Goal: Information Seeking & Learning: Compare options

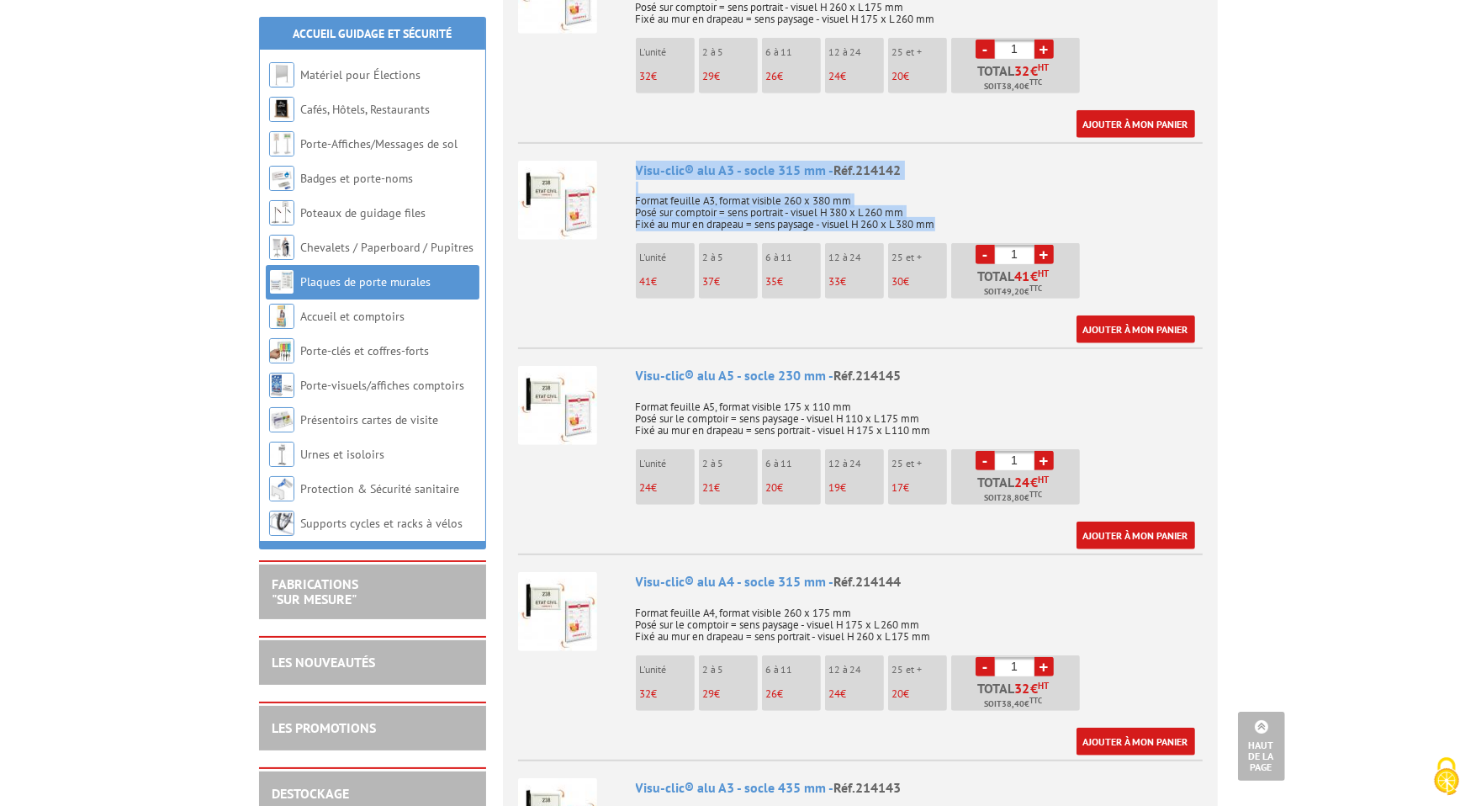
scroll to position [925, 0]
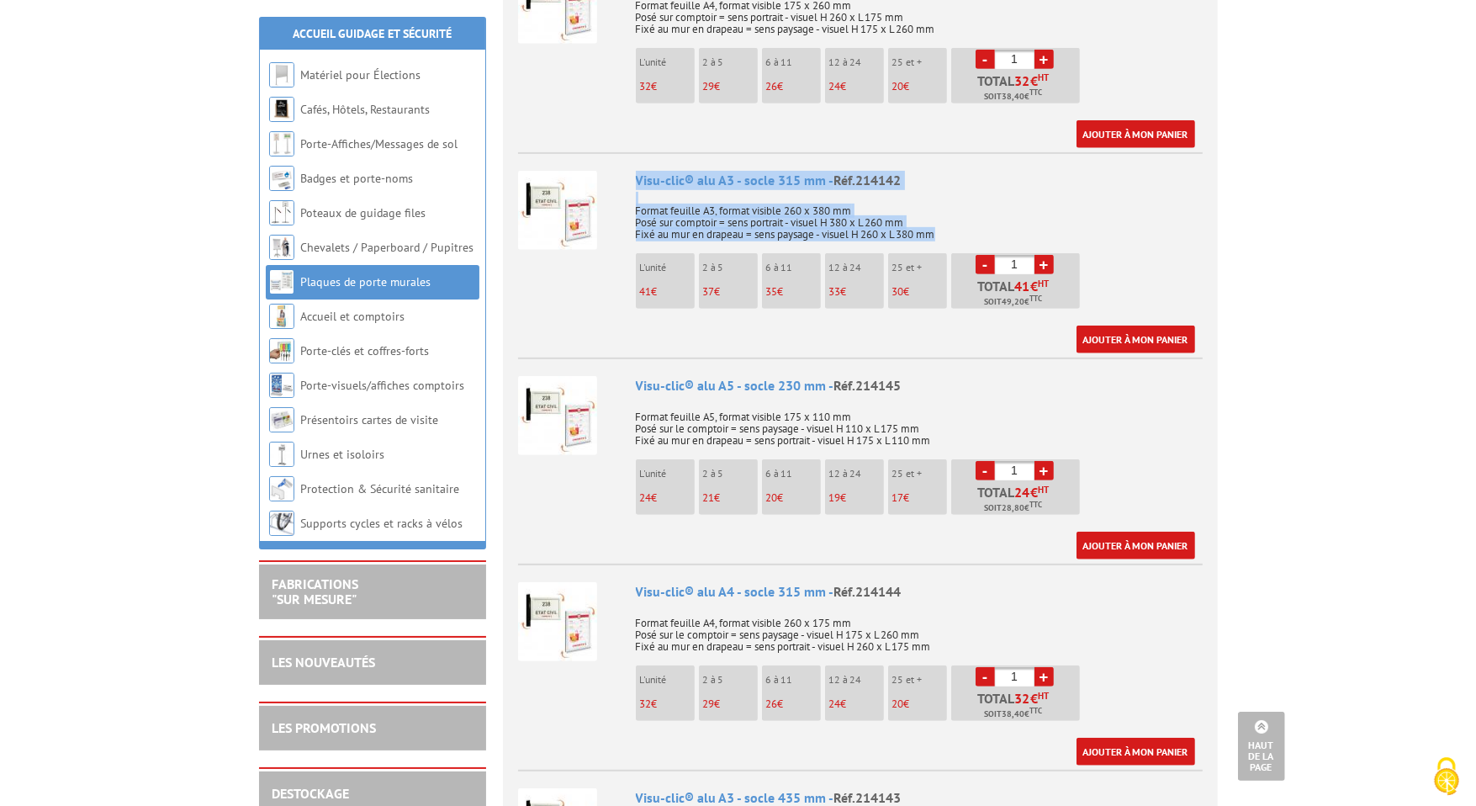
click at [888, 226] on p "Format feuille A3, format visible 260 x 380 mm Posé sur comptoir = sens portrai…" at bounding box center [919, 216] width 567 height 47
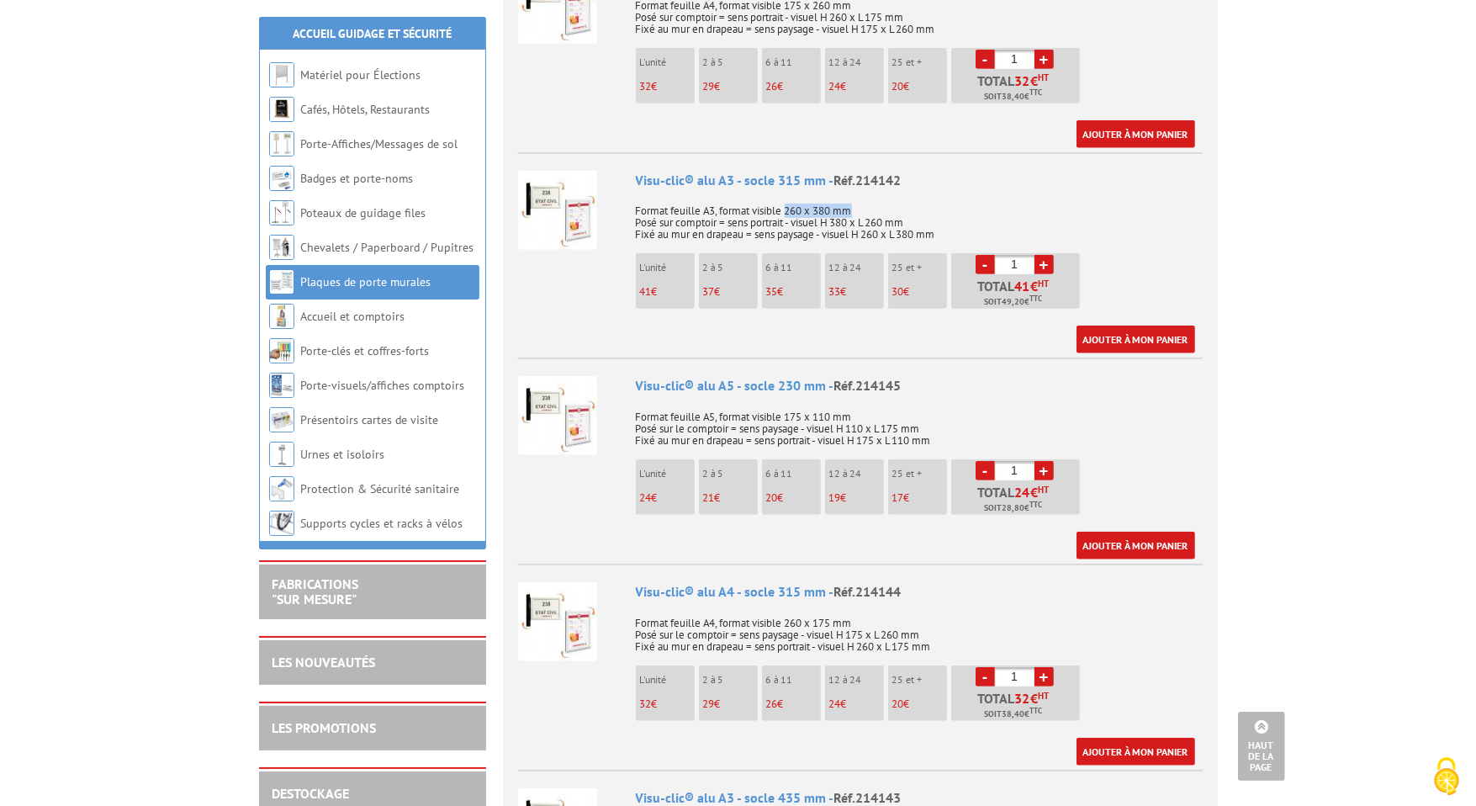
drag, startPoint x: 789, startPoint y: 209, endPoint x: 859, endPoint y: 209, distance: 69.8
click at [859, 209] on p "Format feuille A3, format visible 260 x 380 mm Posé sur comptoir = sens portrai…" at bounding box center [919, 216] width 567 height 47
copy p "260 x 380 mm"
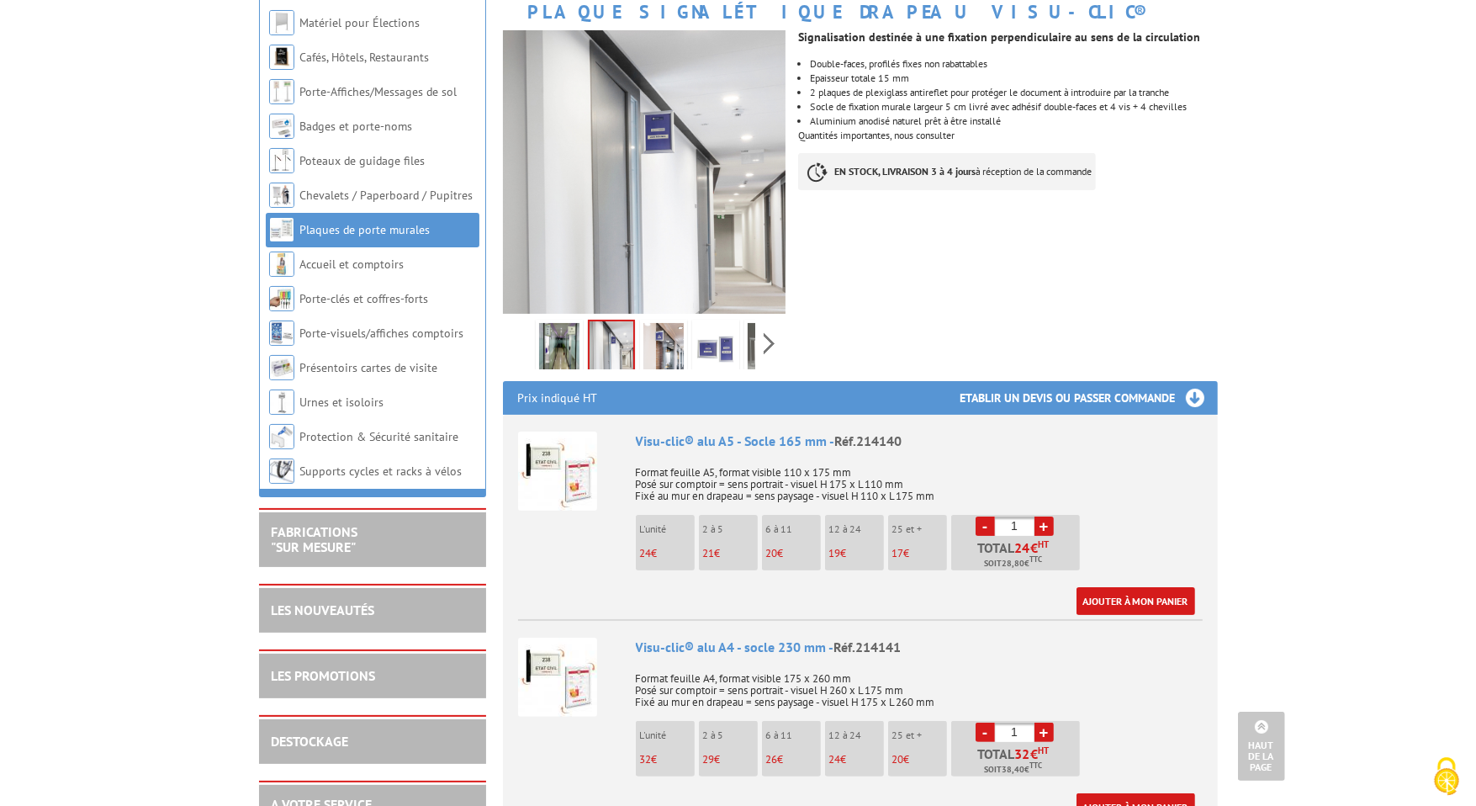
scroll to position [0, 0]
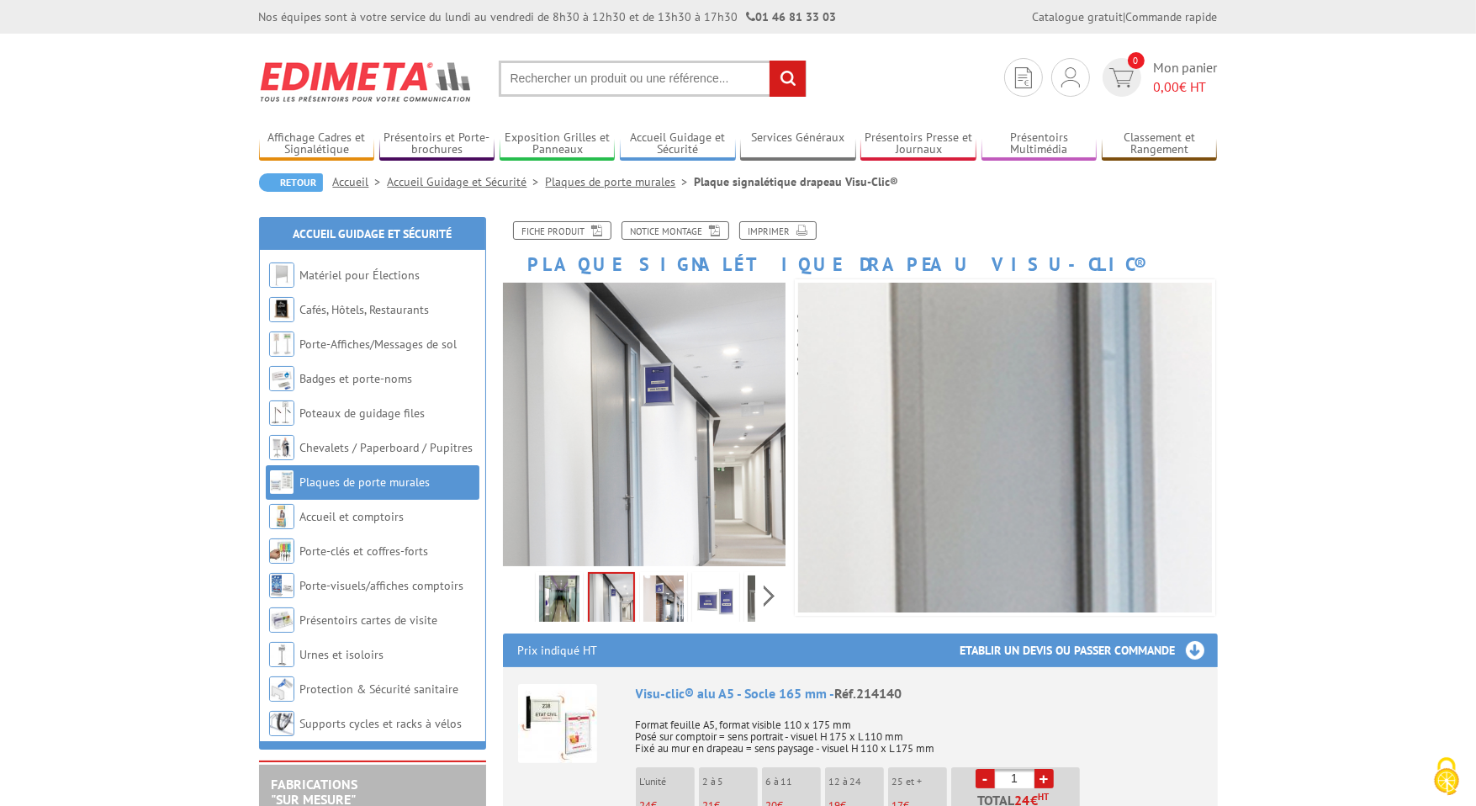
click at [619, 78] on input "text" at bounding box center [653, 79] width 308 height 36
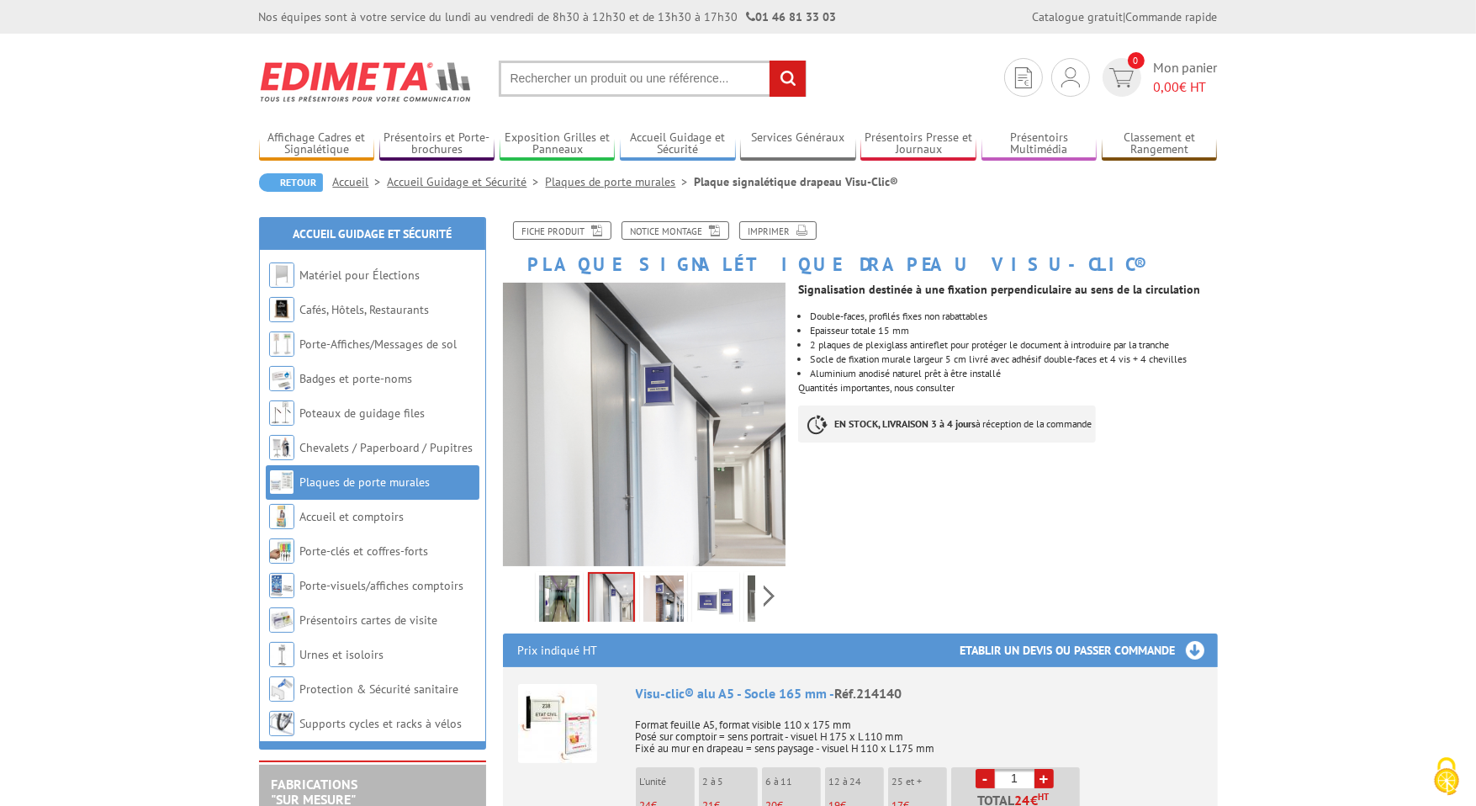
paste input "214221"
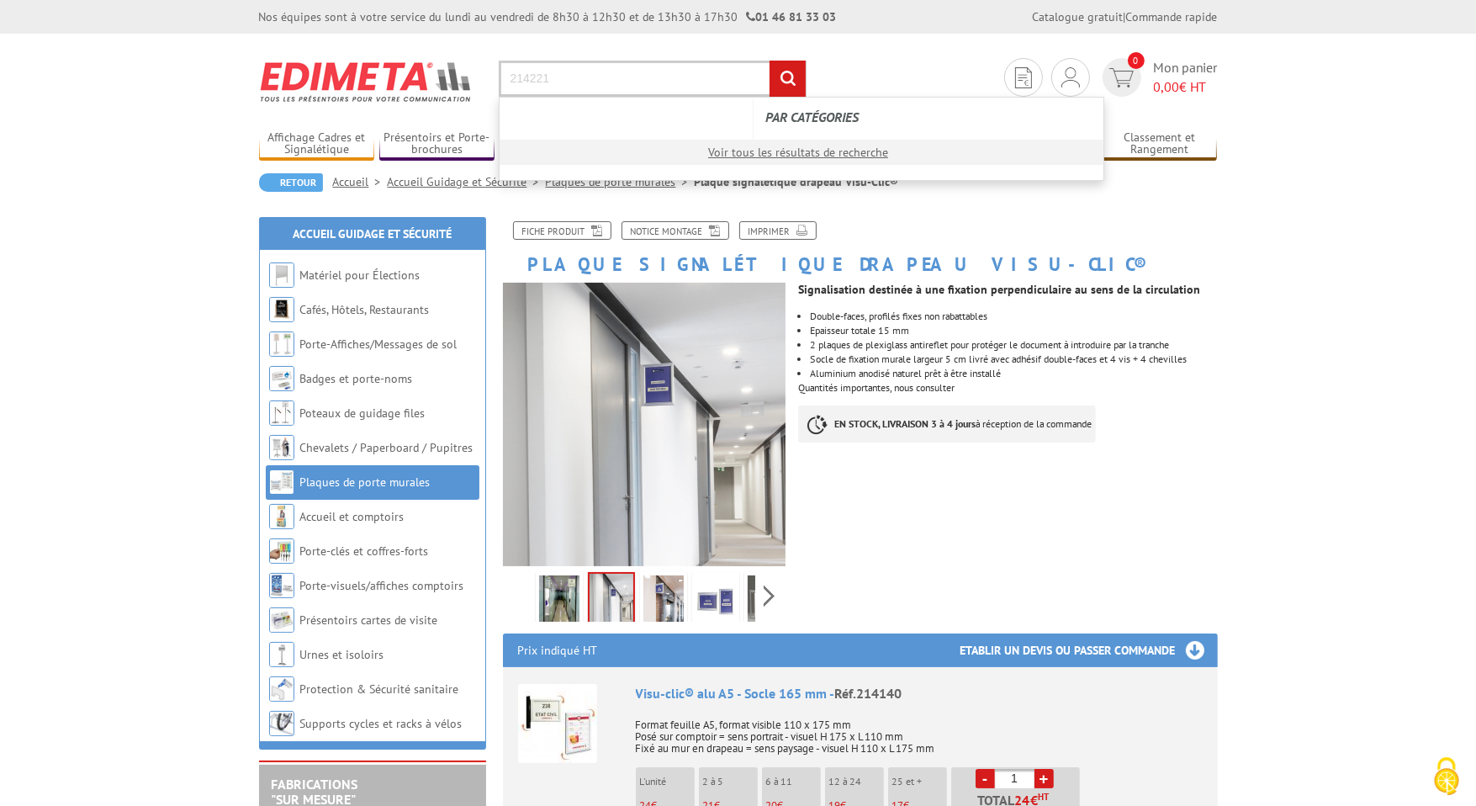
type input "214221"
click at [770, 61] on input "rechercher" at bounding box center [788, 79] width 36 height 36
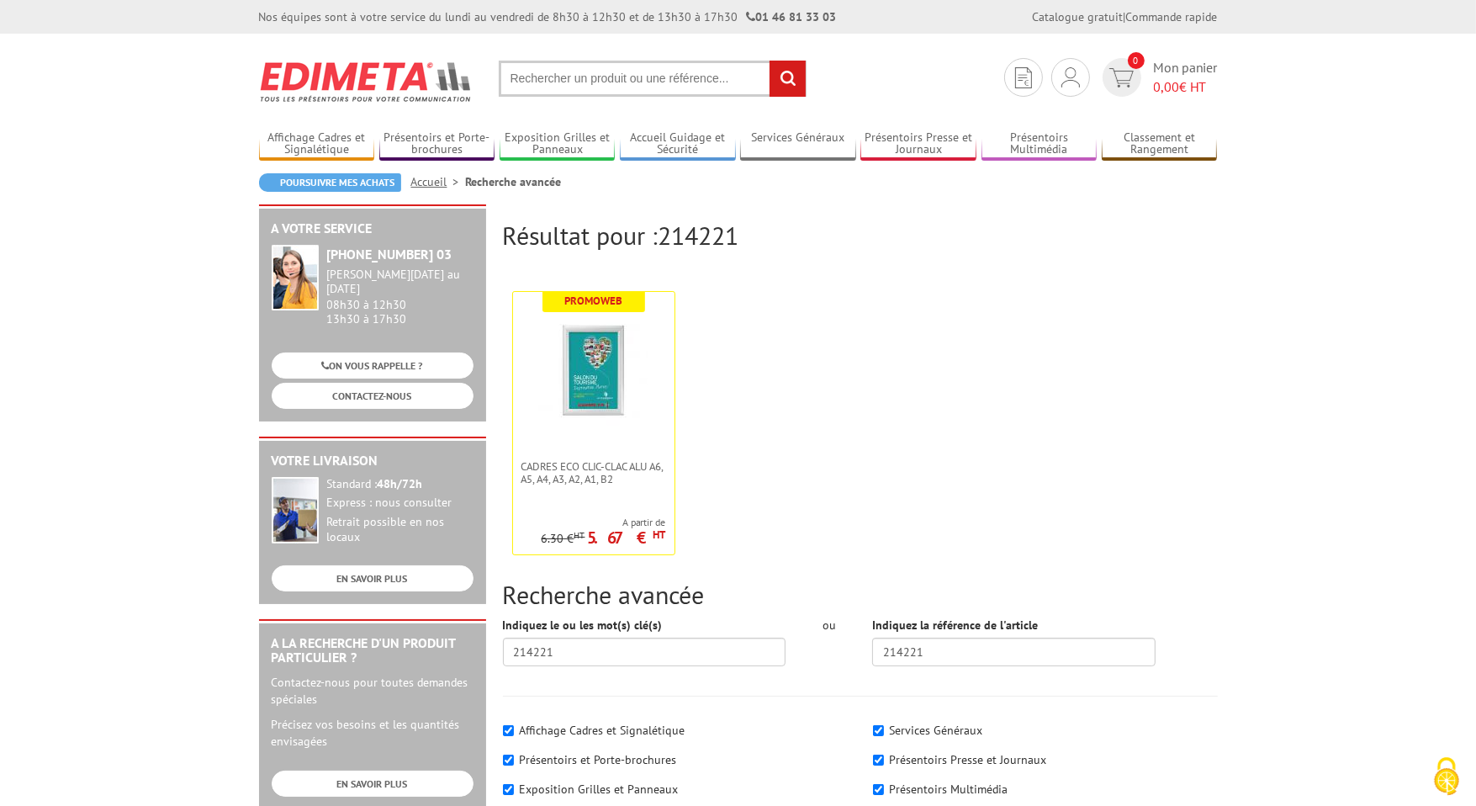
click at [619, 78] on input "text" at bounding box center [653, 79] width 308 height 36
paste input "214221"
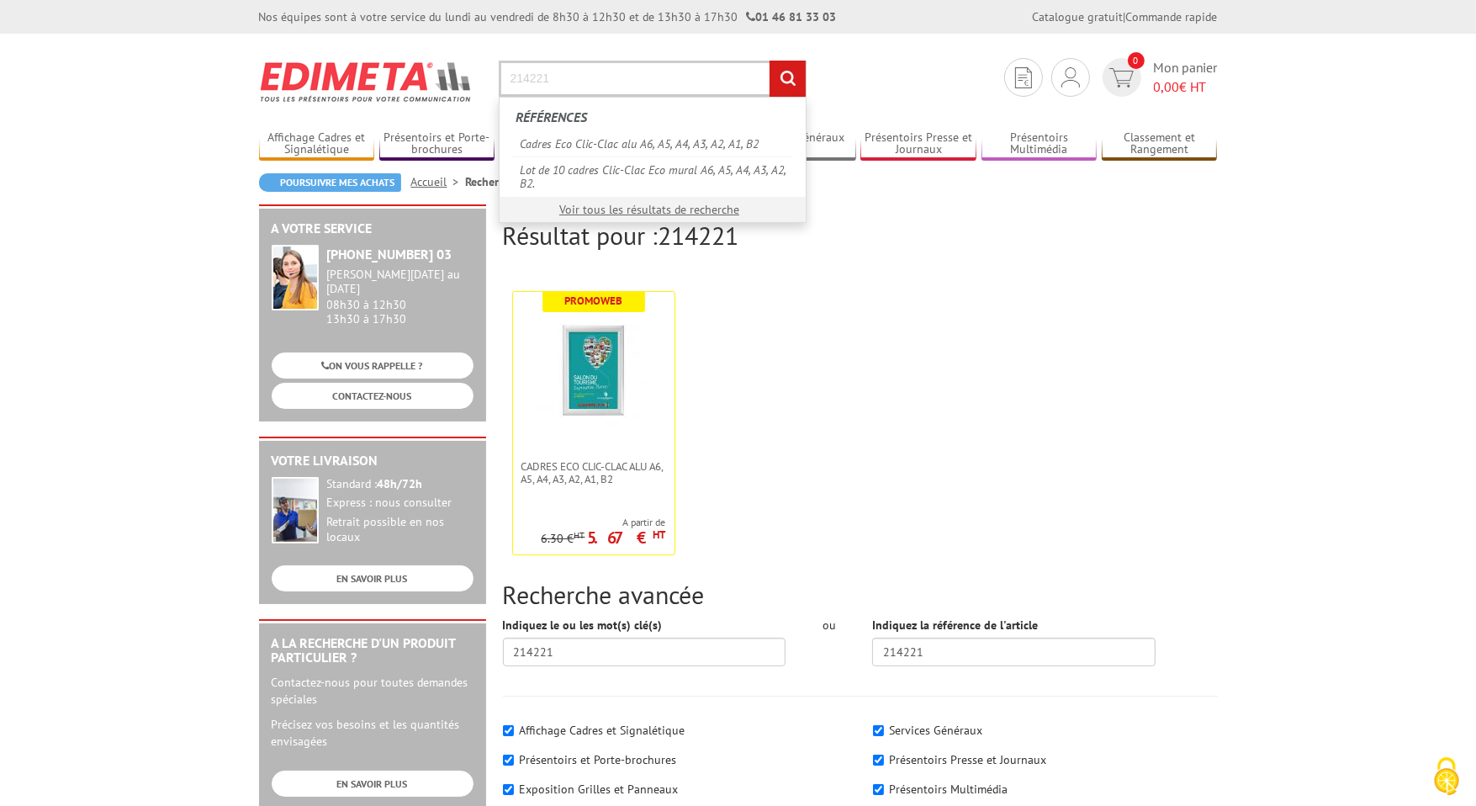
click at [619, 78] on input "214221" at bounding box center [653, 79] width 308 height 36
type input "214221"
click at [634, 135] on link "Cadres Eco Clic-Clac alu A6, A5, A4, A3, A2, A1, B2" at bounding box center [652, 143] width 281 height 25
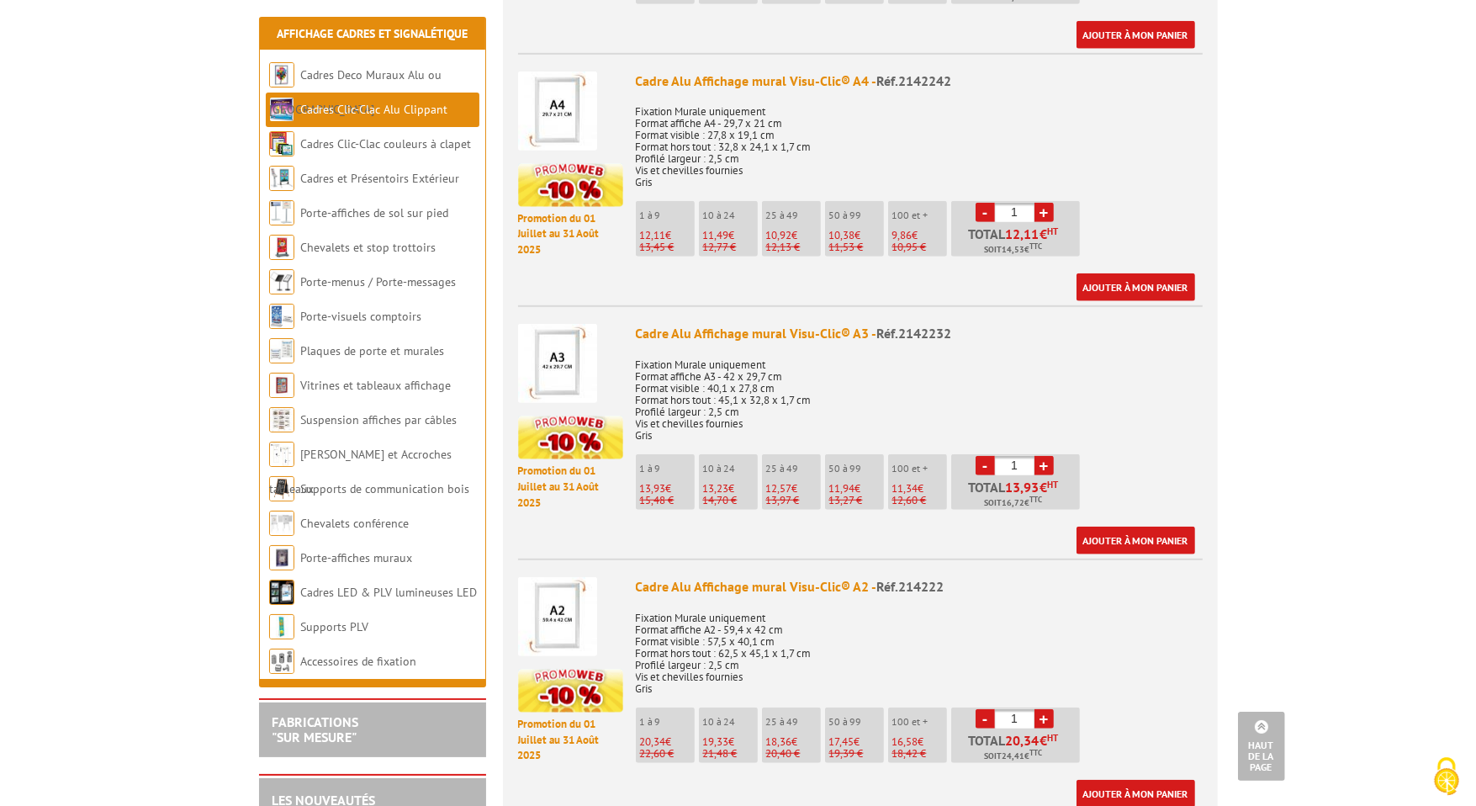
scroll to position [1767, 0]
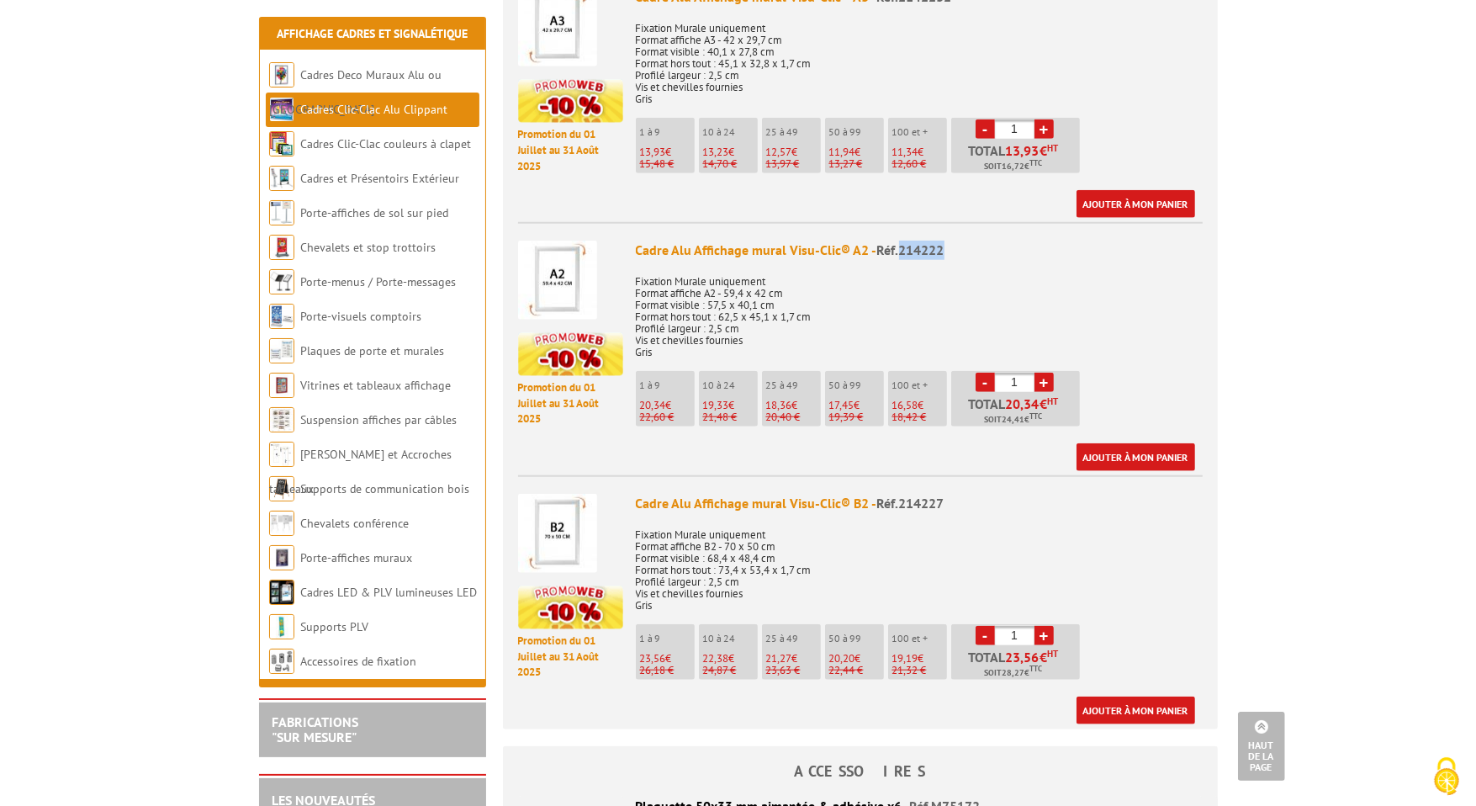
drag, startPoint x: 942, startPoint y: 226, endPoint x: 897, endPoint y: 231, distance: 45.6
click at [897, 241] on span "Réf.214222" at bounding box center [910, 249] width 67 height 17
copy span "214222"
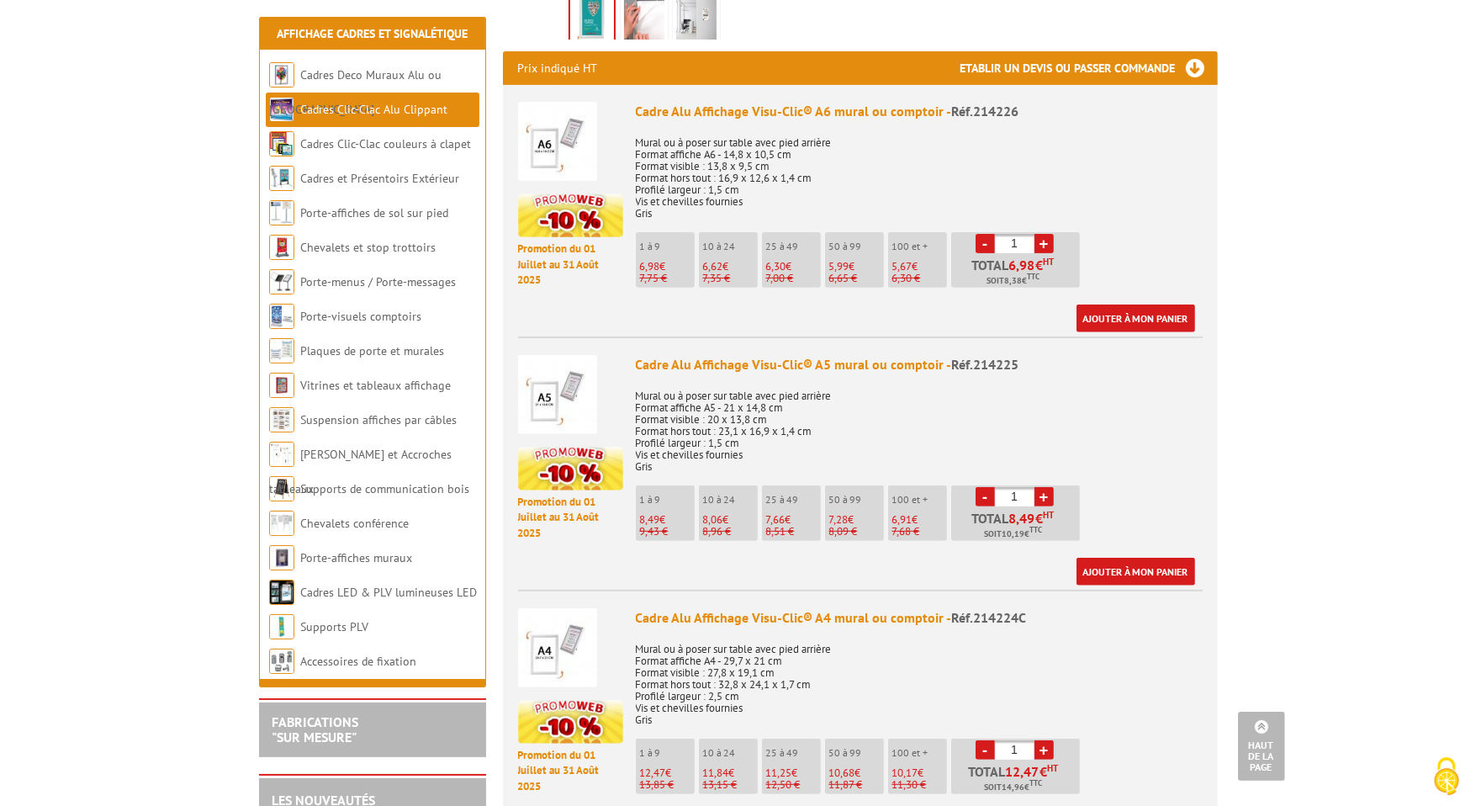
scroll to position [0, 0]
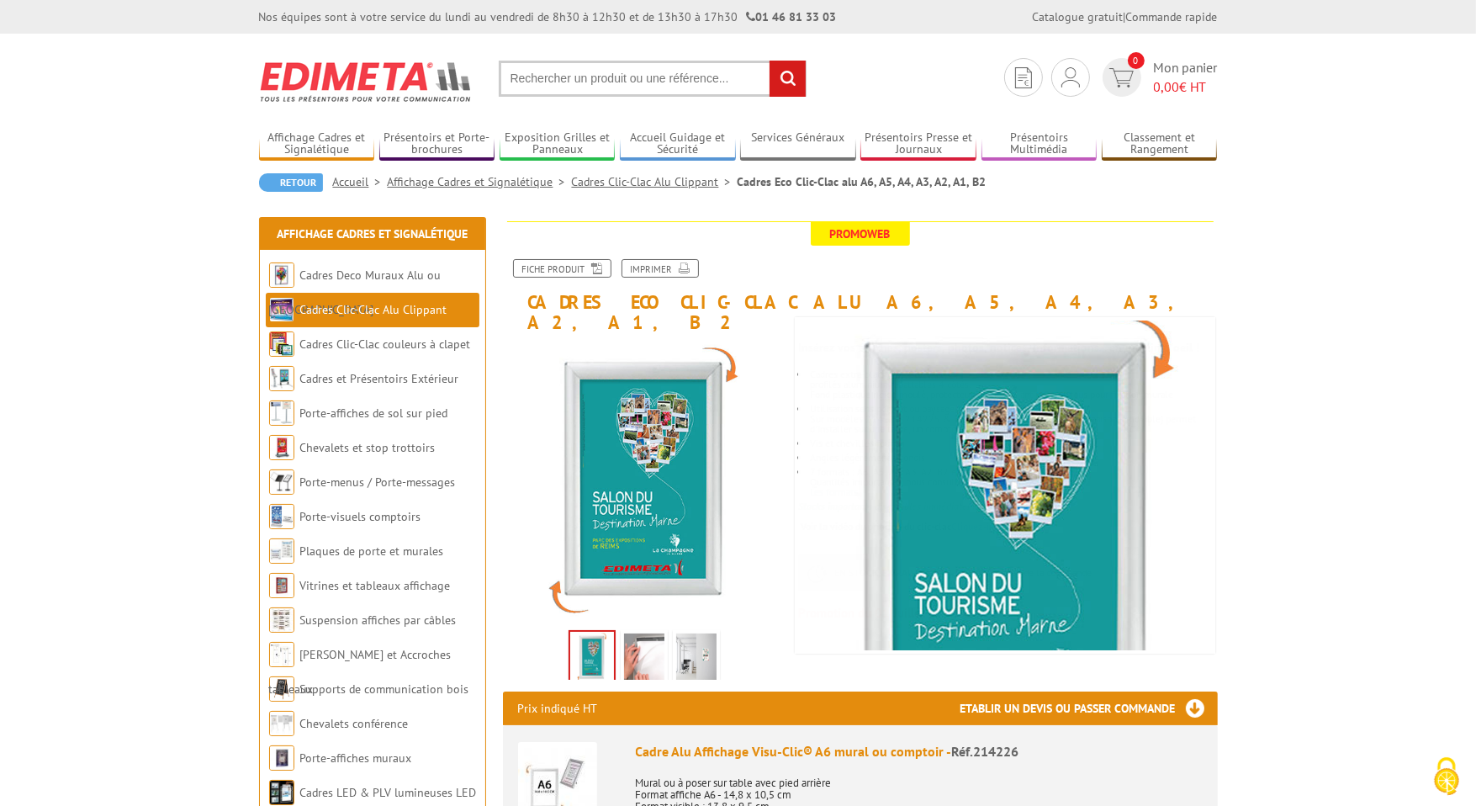
click at [602, 81] on input "text" at bounding box center [653, 79] width 308 height 36
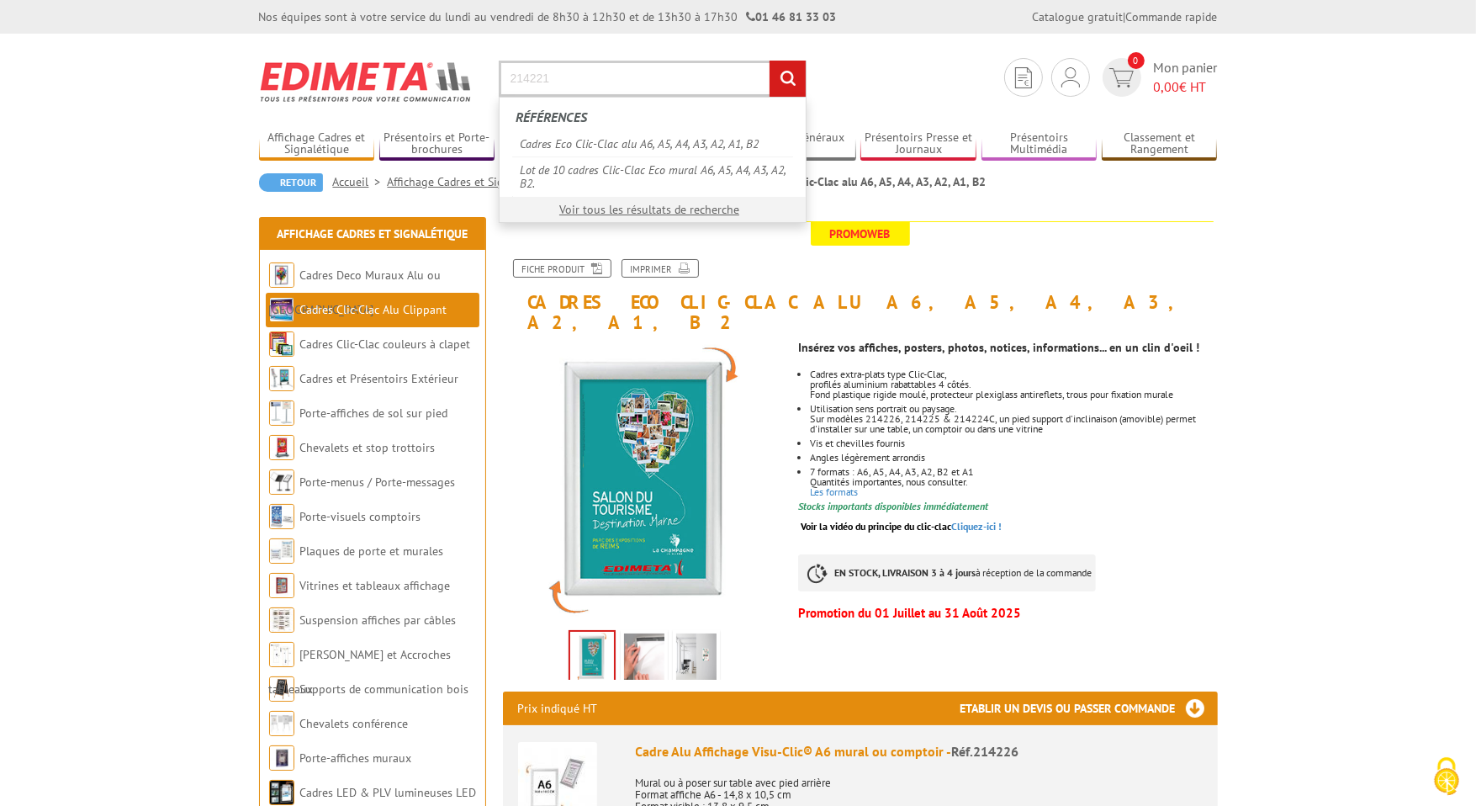
type input "214221"
click at [770, 61] on input "rechercher" at bounding box center [788, 79] width 36 height 36
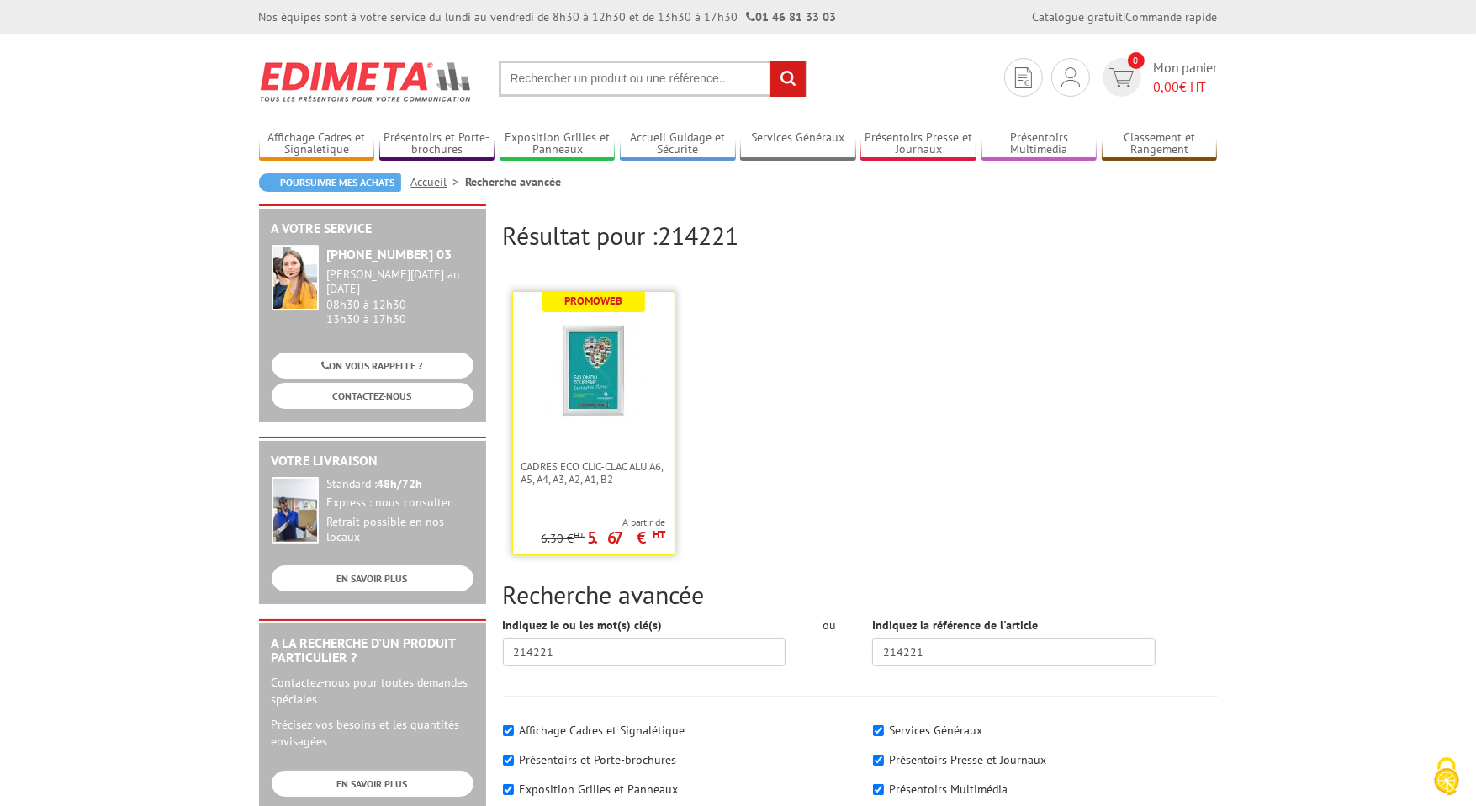
click at [586, 400] on img at bounding box center [593, 371] width 109 height 109
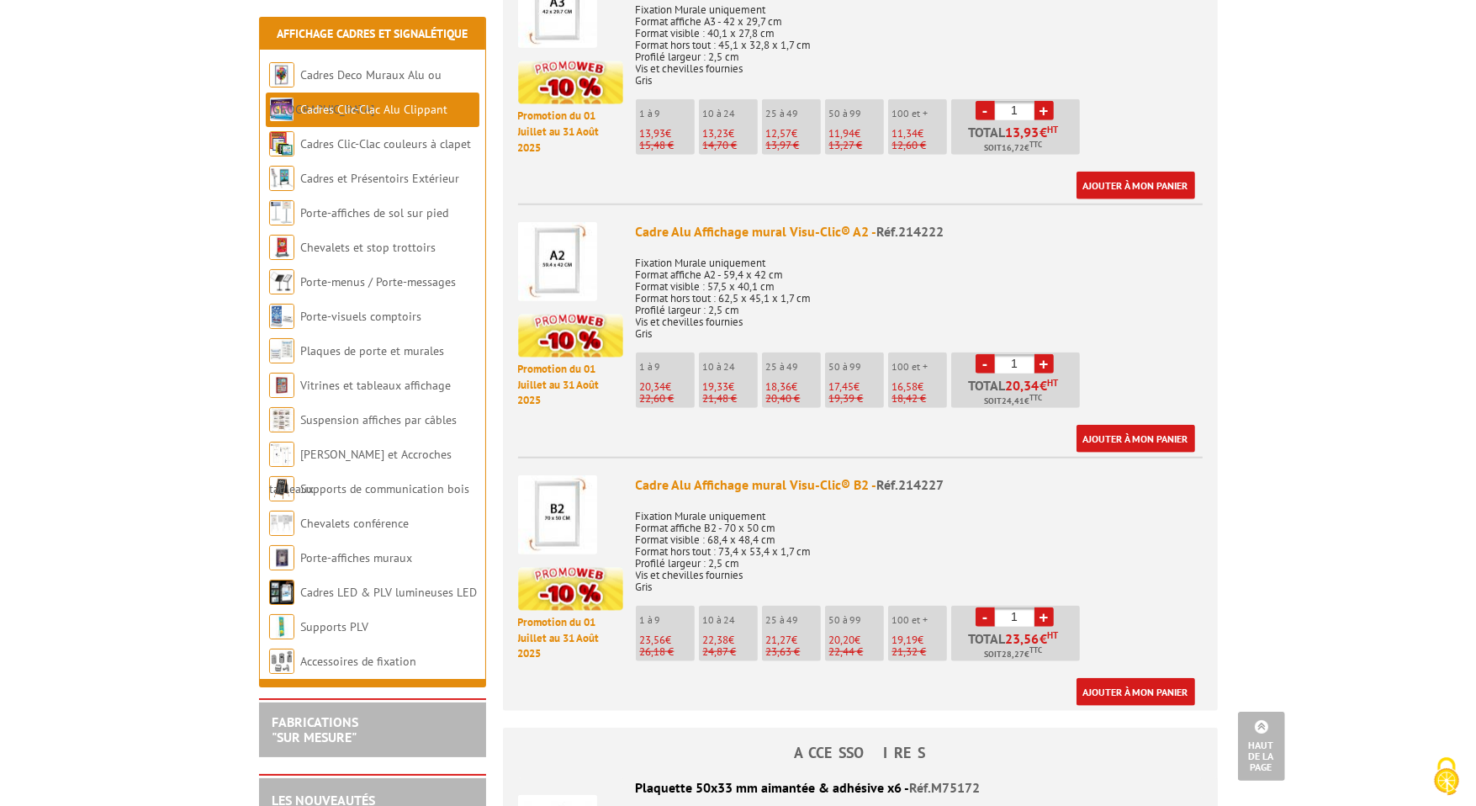
scroll to position [1767, 0]
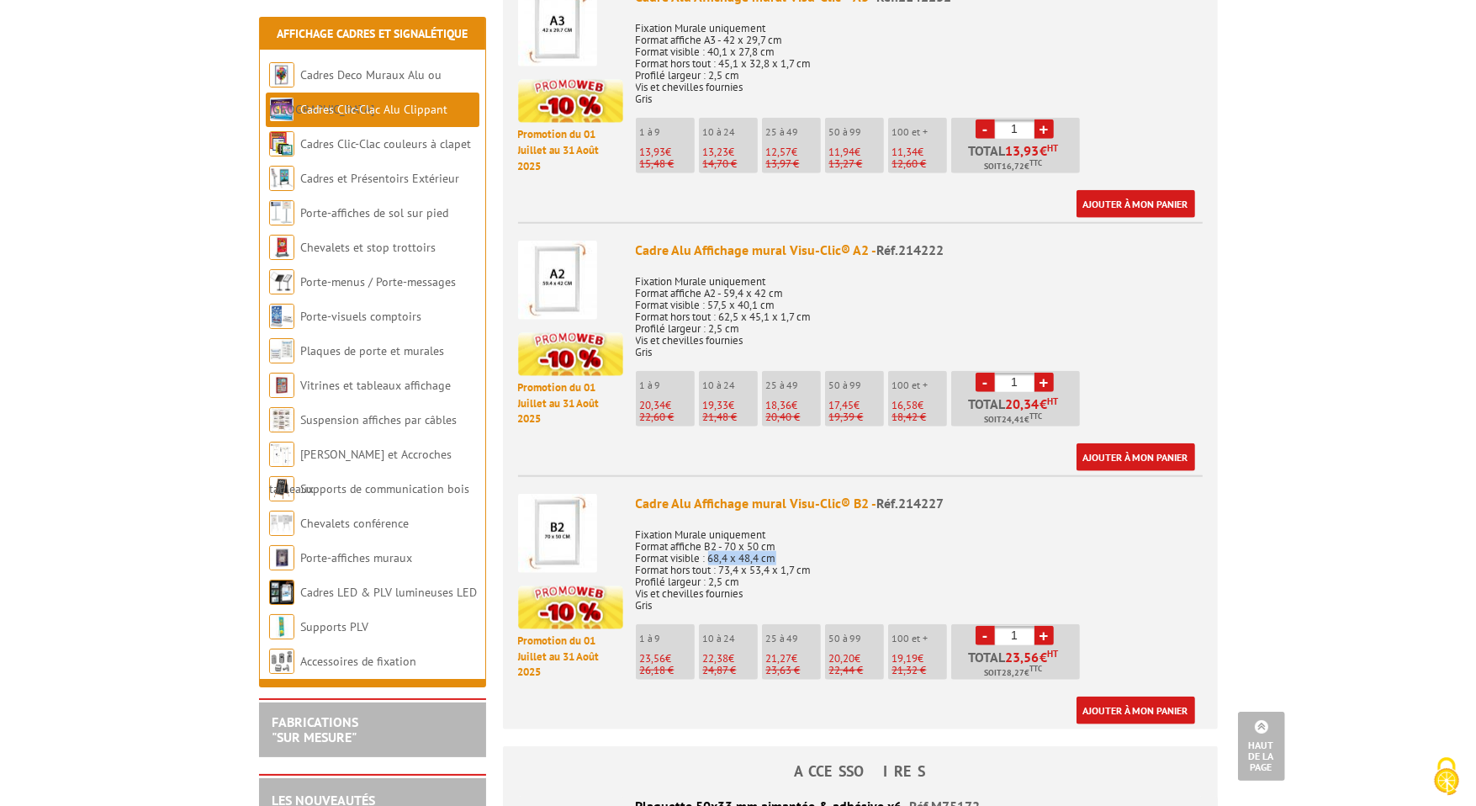
drag, startPoint x: 713, startPoint y: 532, endPoint x: 832, endPoint y: 533, distance: 119.5
click at [832, 533] on p "Fixation Murale uniquement Format affiche B2 - 70 x 50 cm Format visible : 68,4…" at bounding box center [919, 564] width 567 height 94
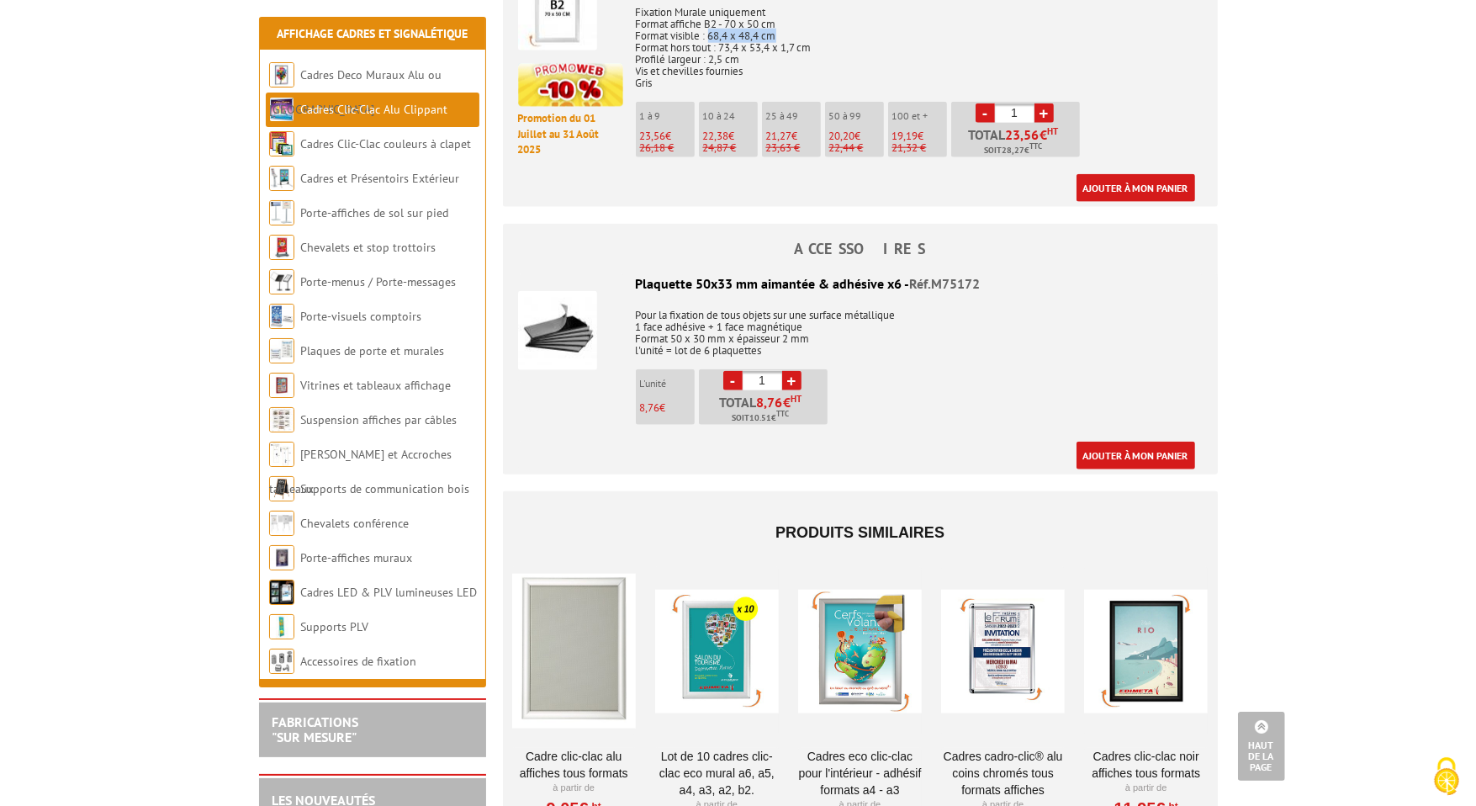
scroll to position [2356, 0]
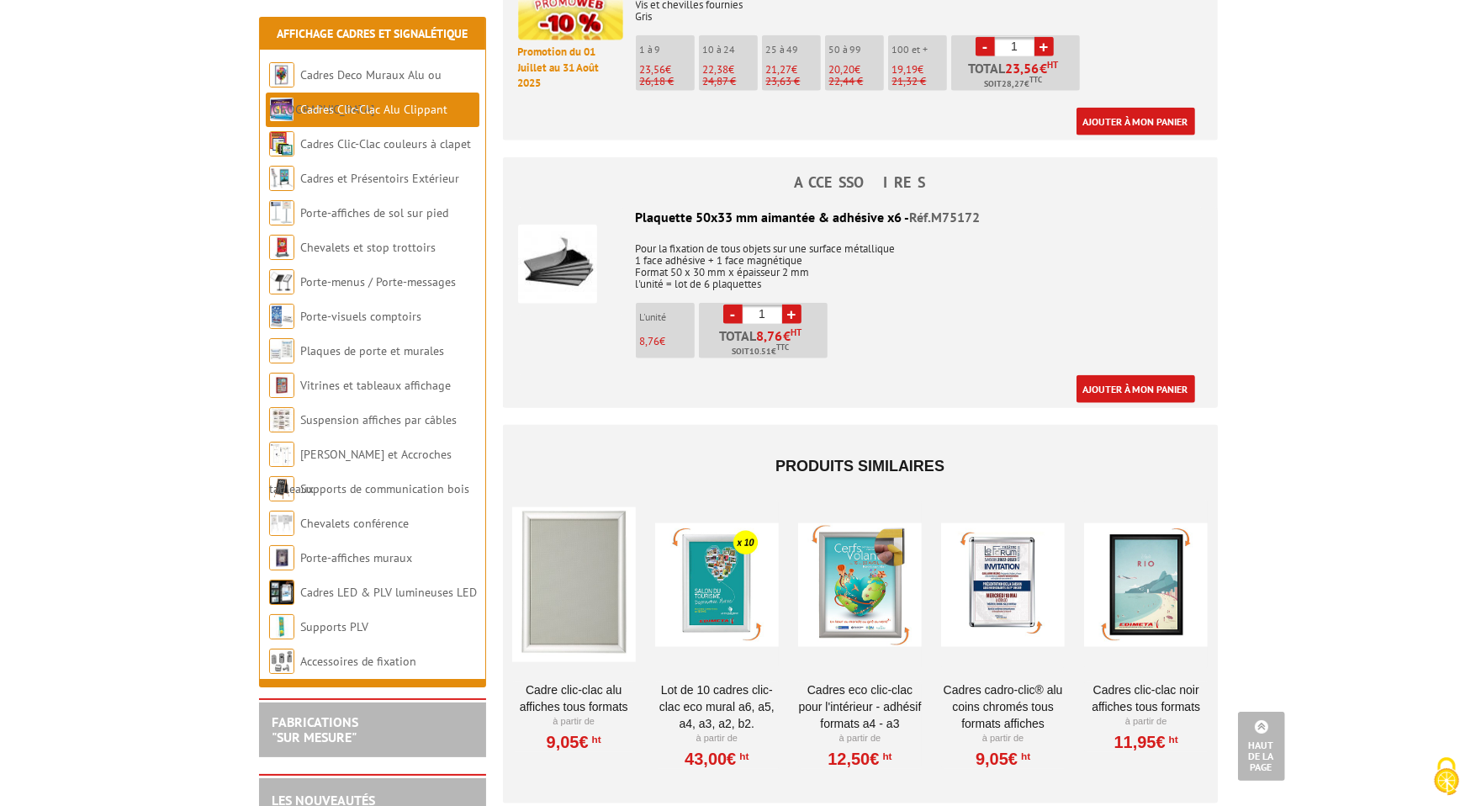
click at [858, 557] on div at bounding box center [860, 585] width 124 height 168
click at [571, 570] on div at bounding box center [574, 585] width 124 height 168
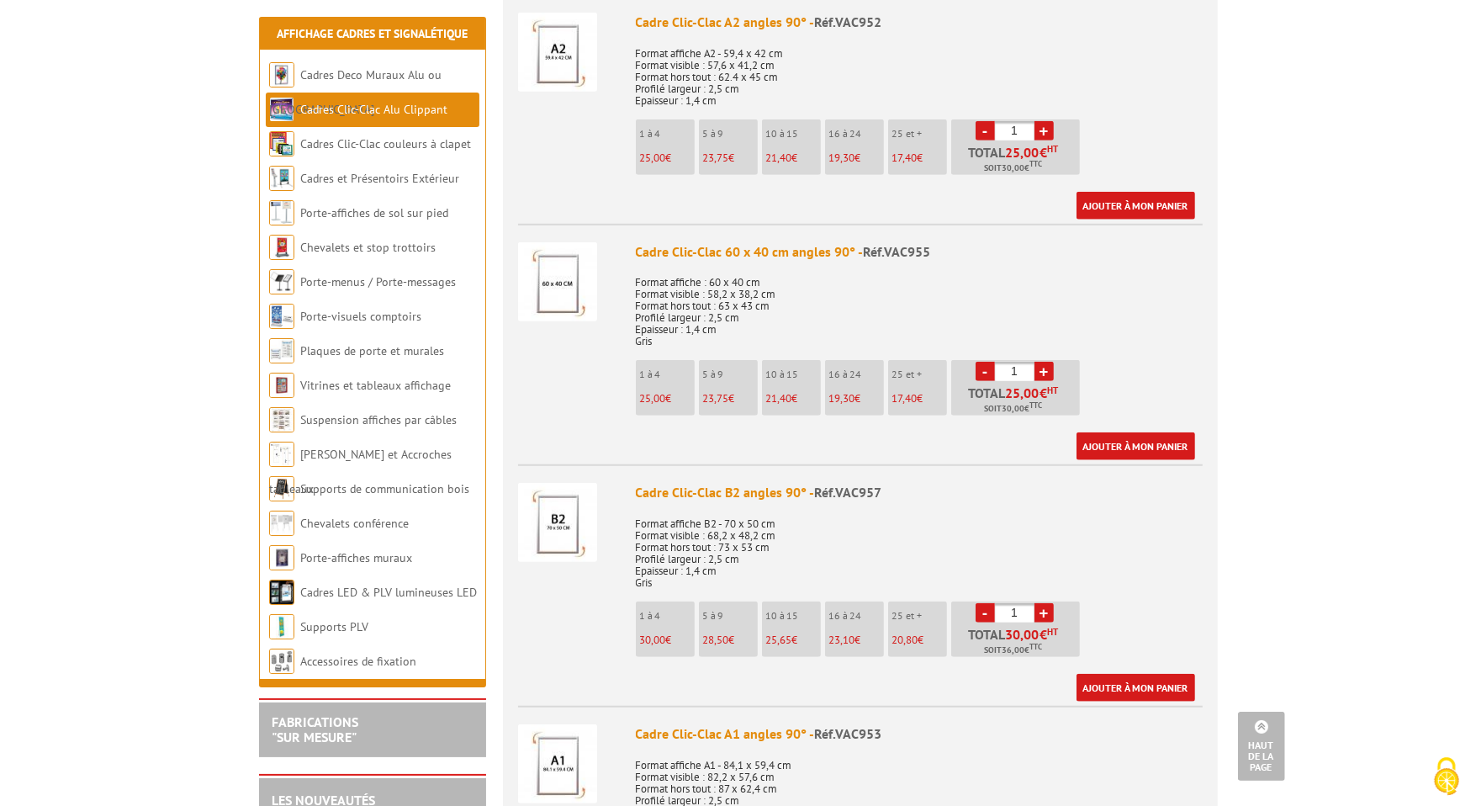
scroll to position [1514, 0]
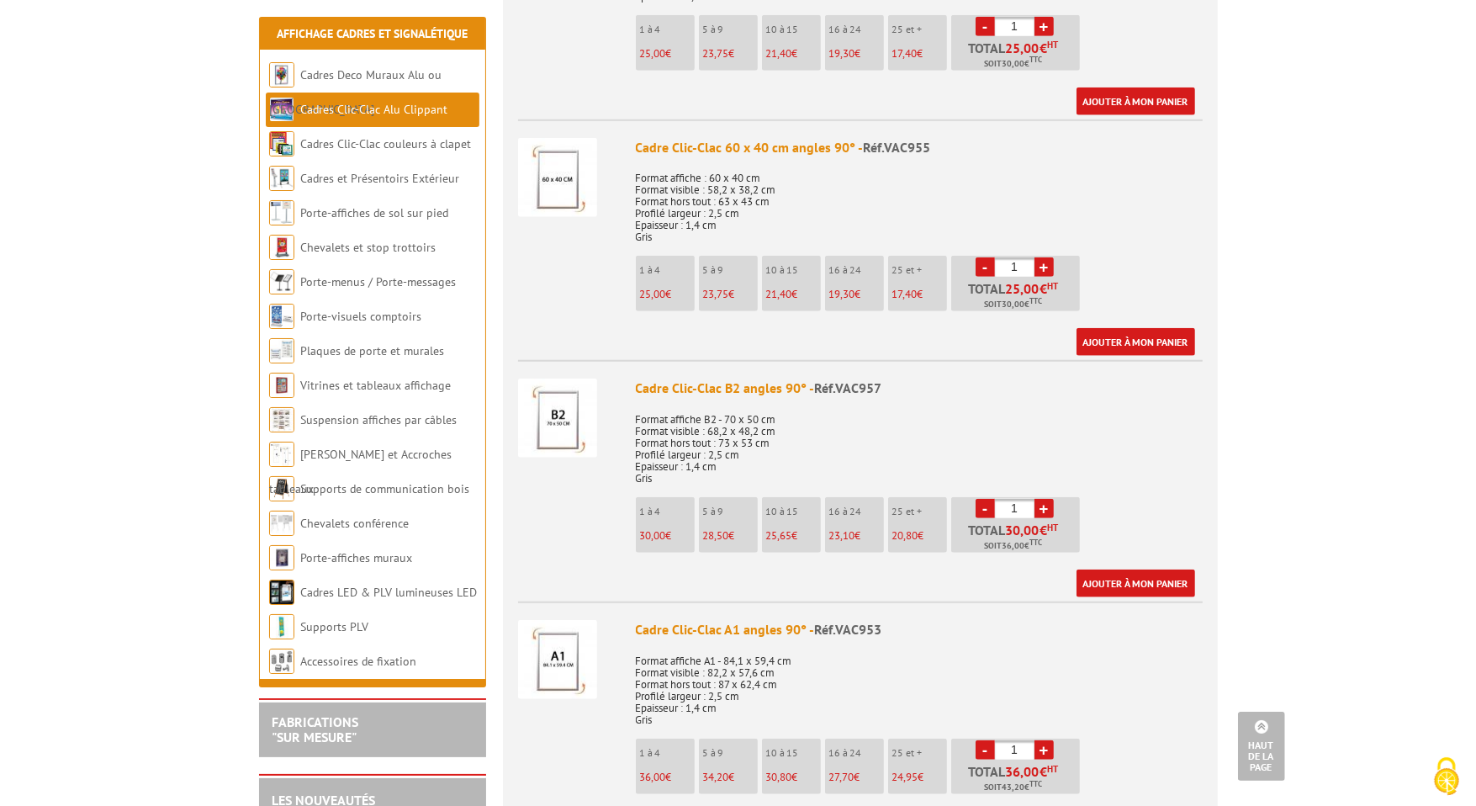
click at [361, 105] on link "Cadres Clic-Clac Alu Clippant" at bounding box center [373, 109] width 147 height 15
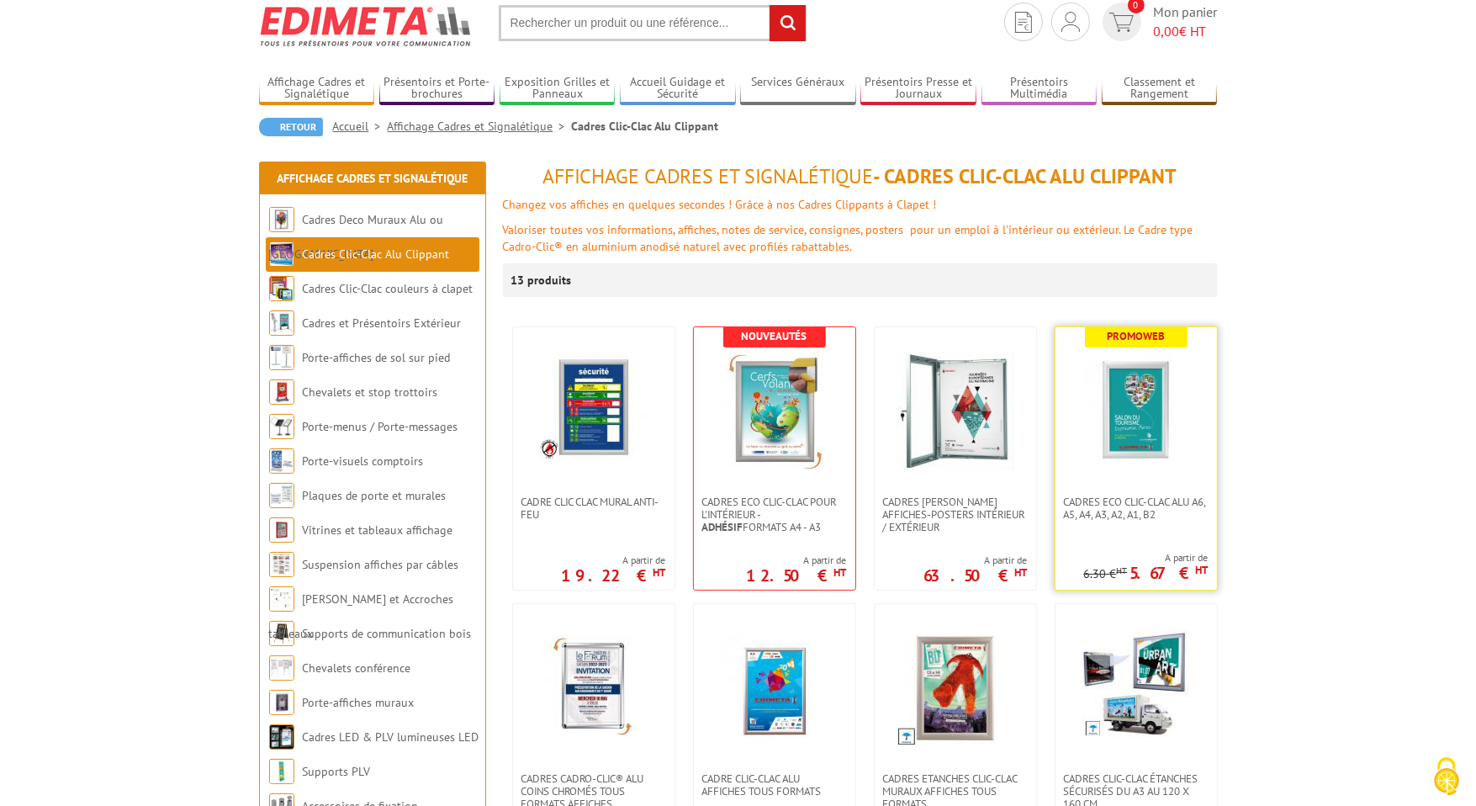
scroll to position [84, 0]
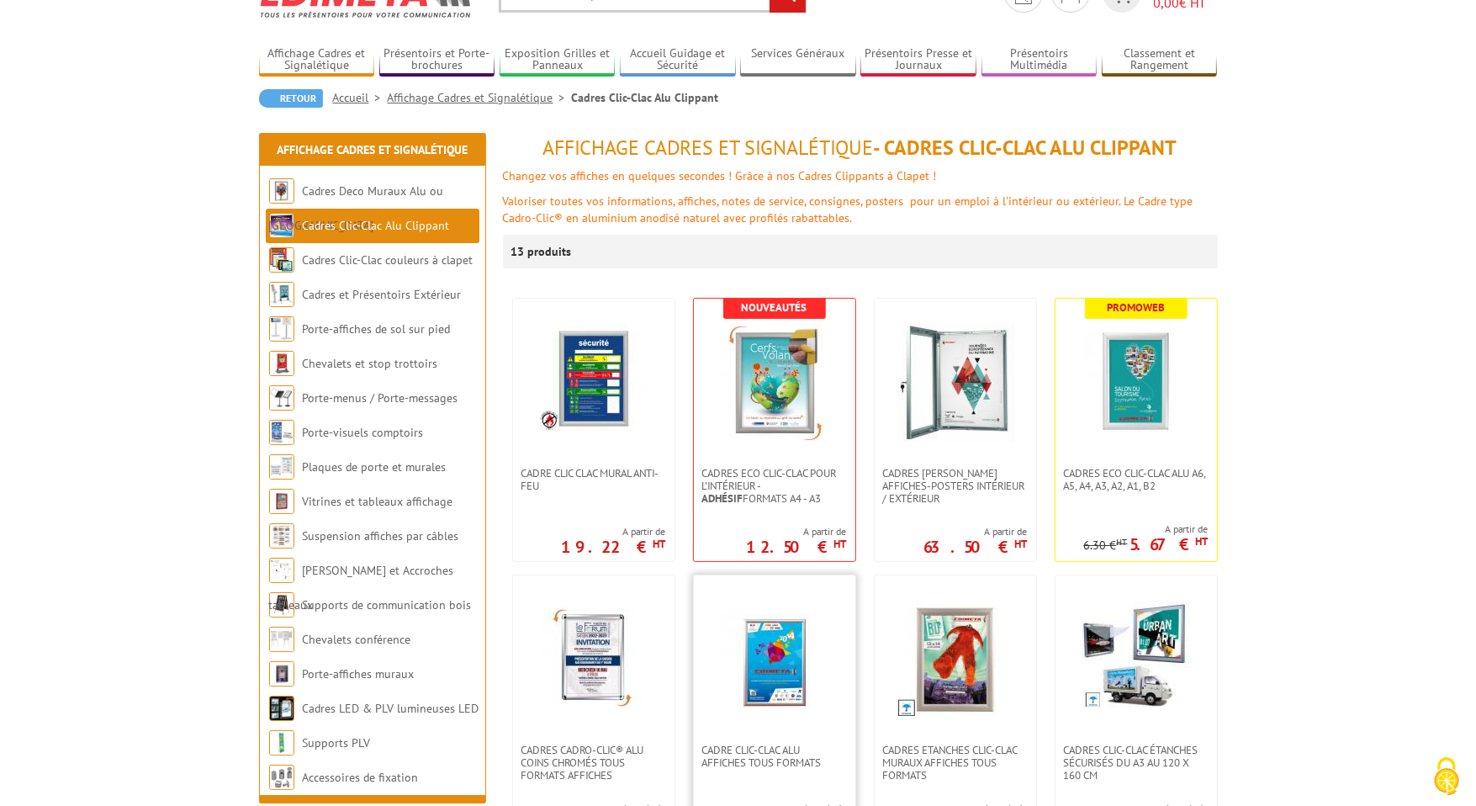
click at [753, 664] on img at bounding box center [775, 660] width 118 height 118
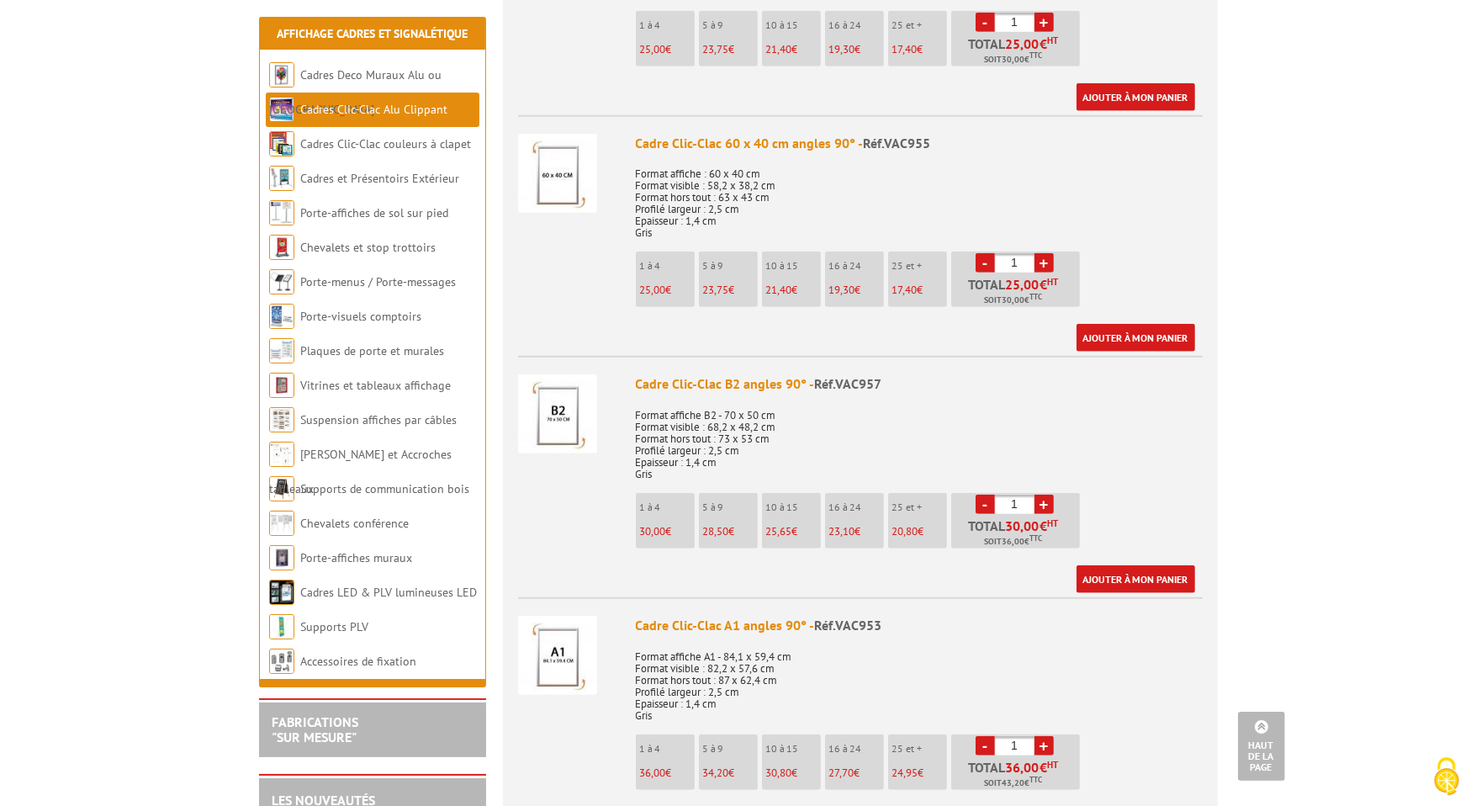
scroll to position [1598, 0]
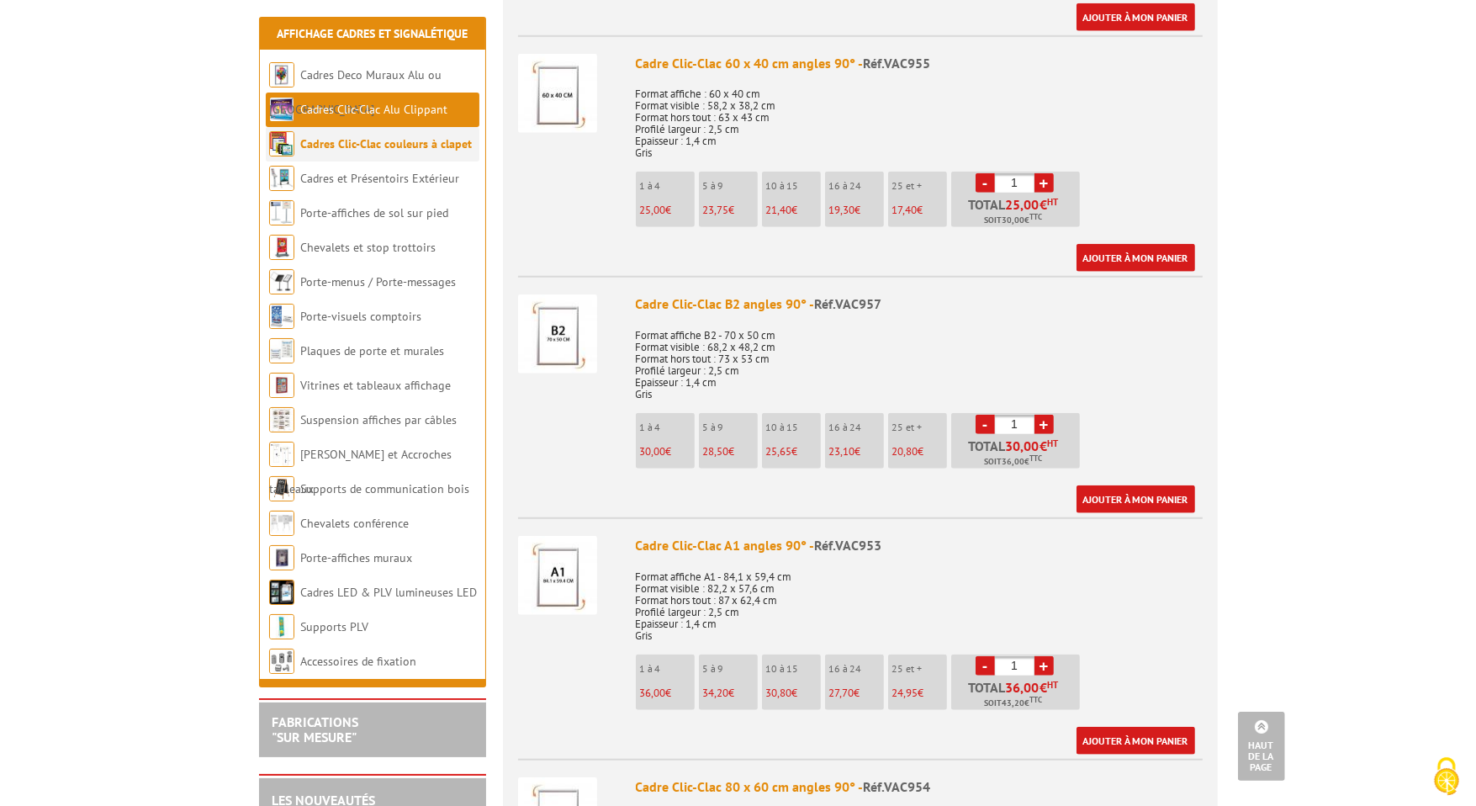
click at [407, 136] on link "Cadres Clic-Clac couleurs à clapet" at bounding box center [386, 143] width 172 height 15
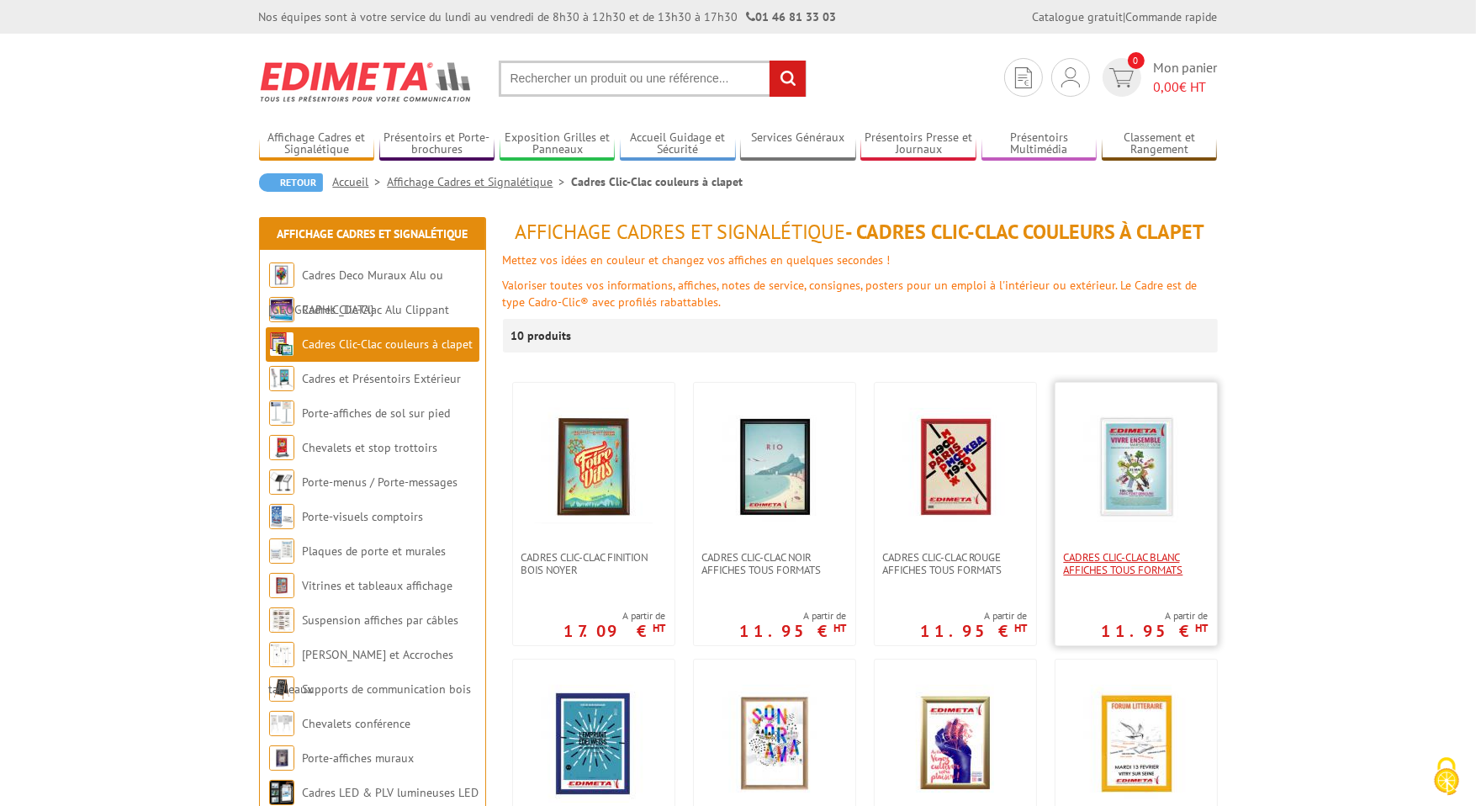
click at [1075, 562] on span "Cadres clic-clac blanc affiches tous formats" at bounding box center [1136, 563] width 145 height 25
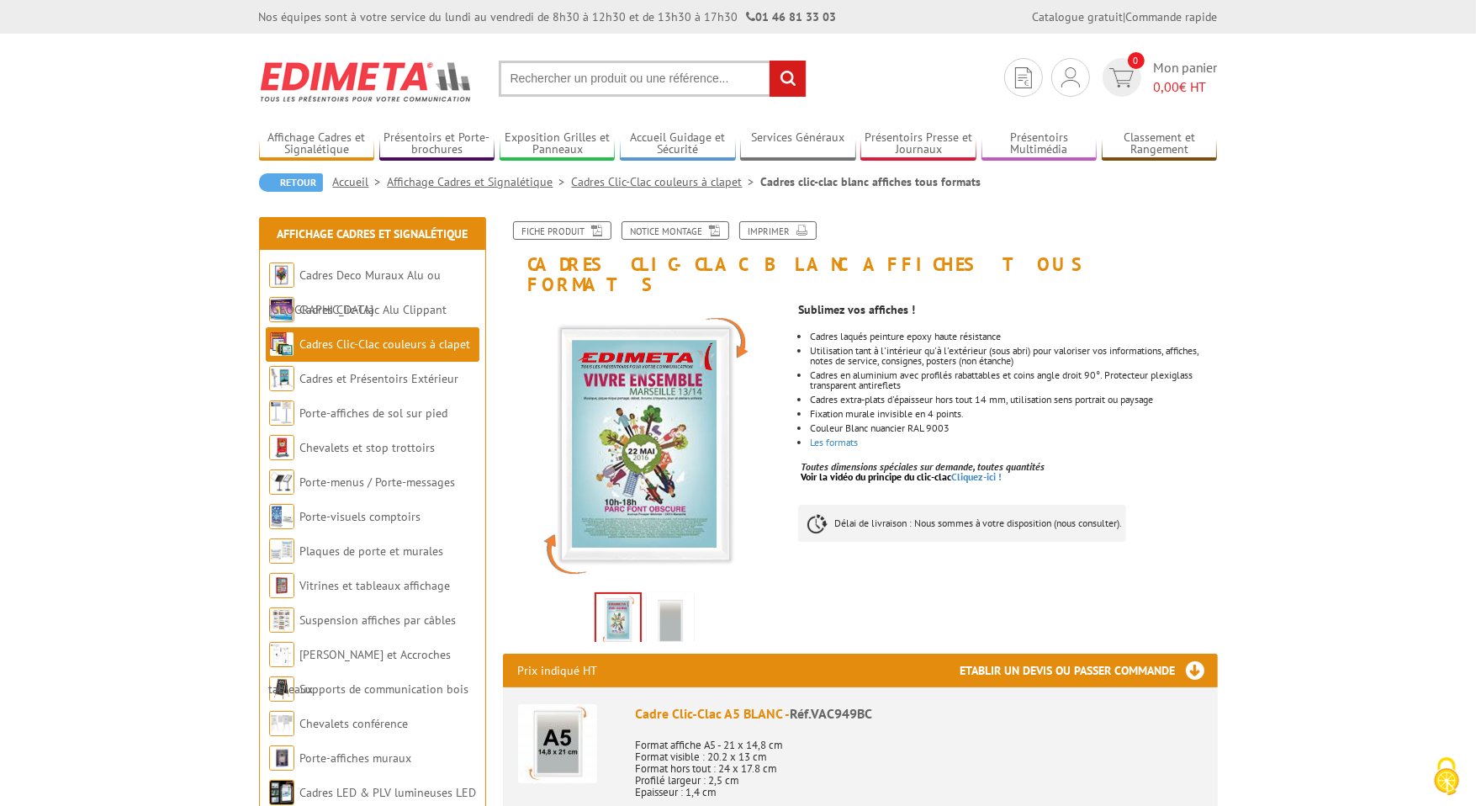
click at [561, 81] on input "text" at bounding box center [653, 79] width 308 height 36
paste input "214222"
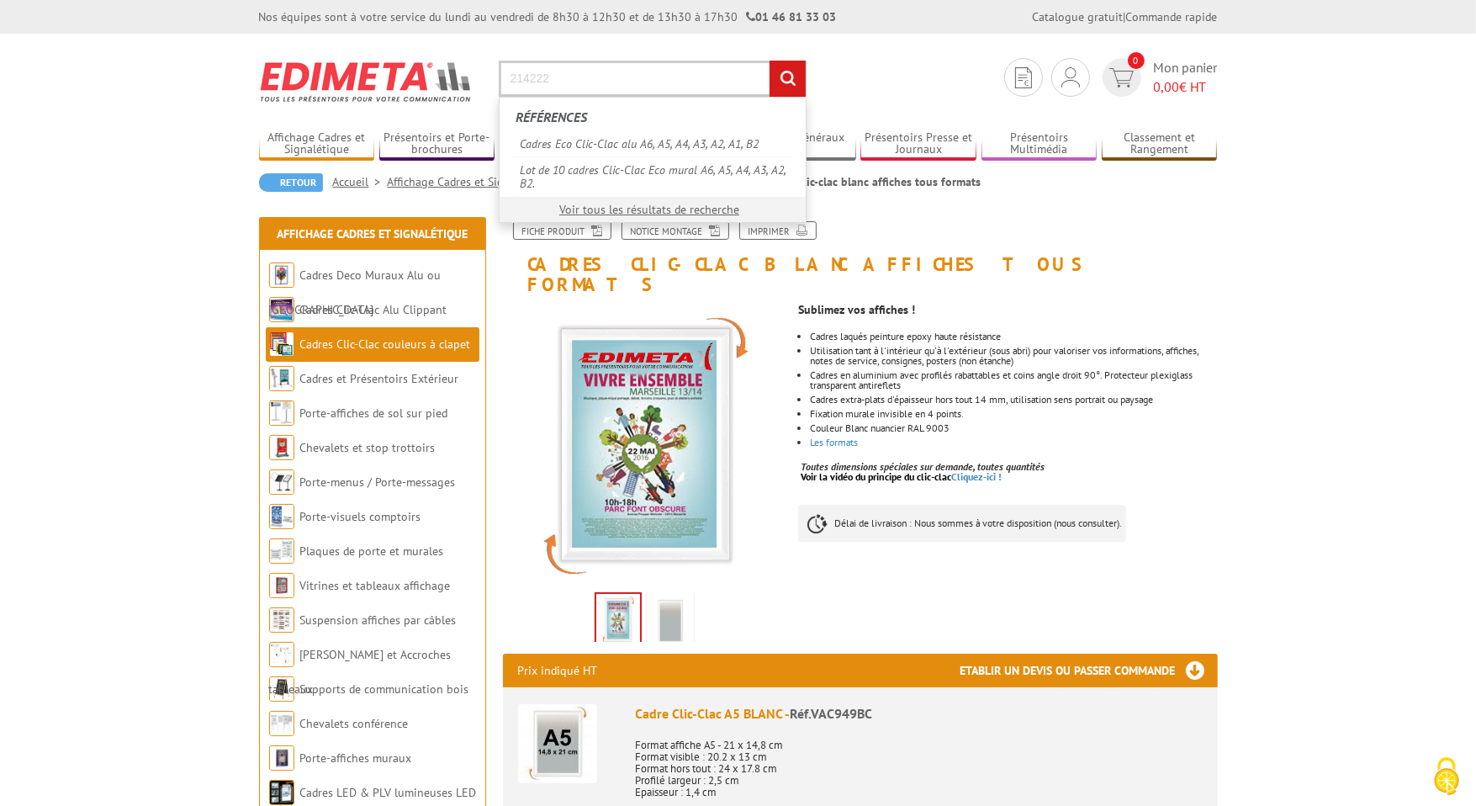
type input "214222"
click at [770, 61] on input "rechercher" at bounding box center [788, 79] width 36 height 36
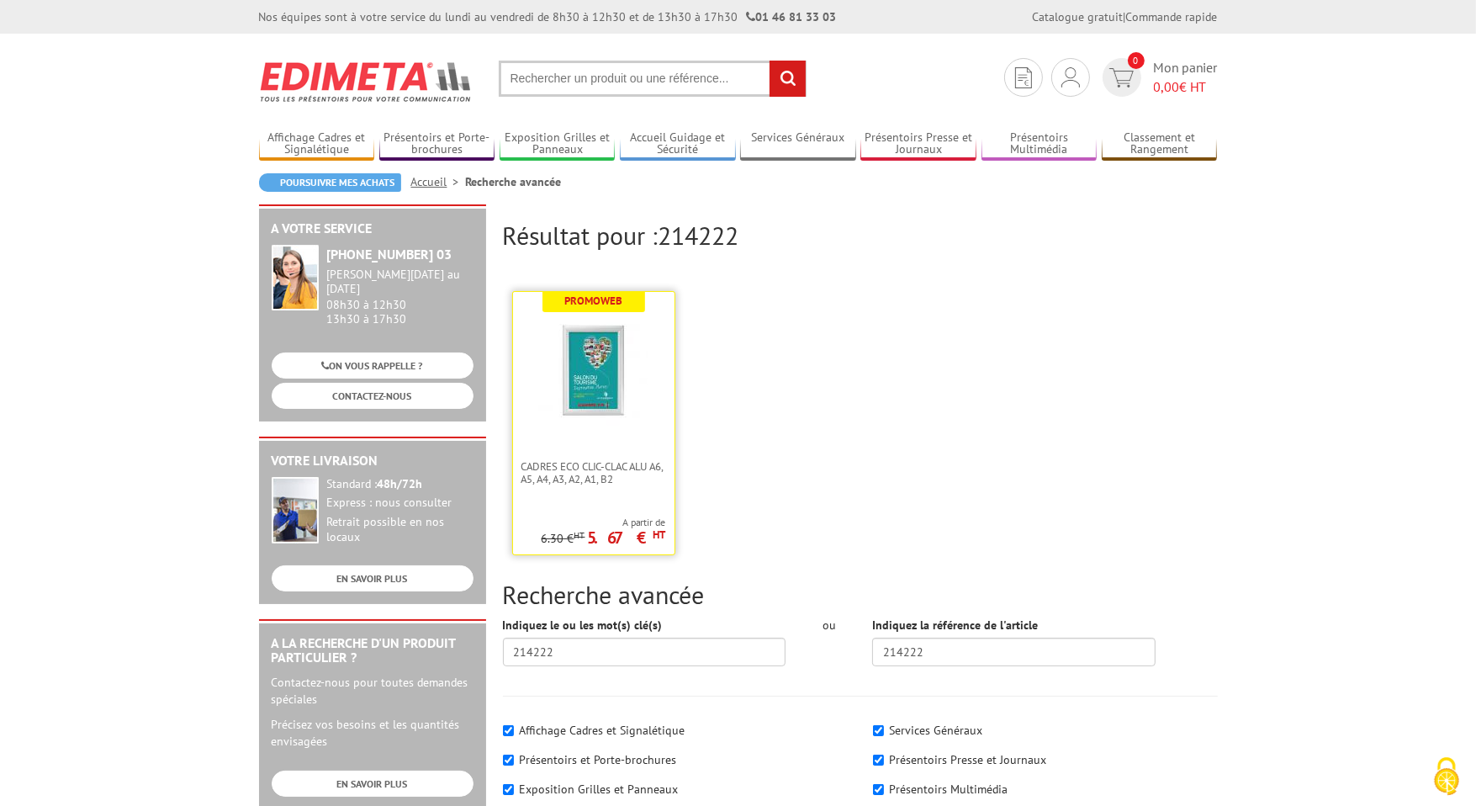
click at [607, 319] on img at bounding box center [593, 371] width 109 height 109
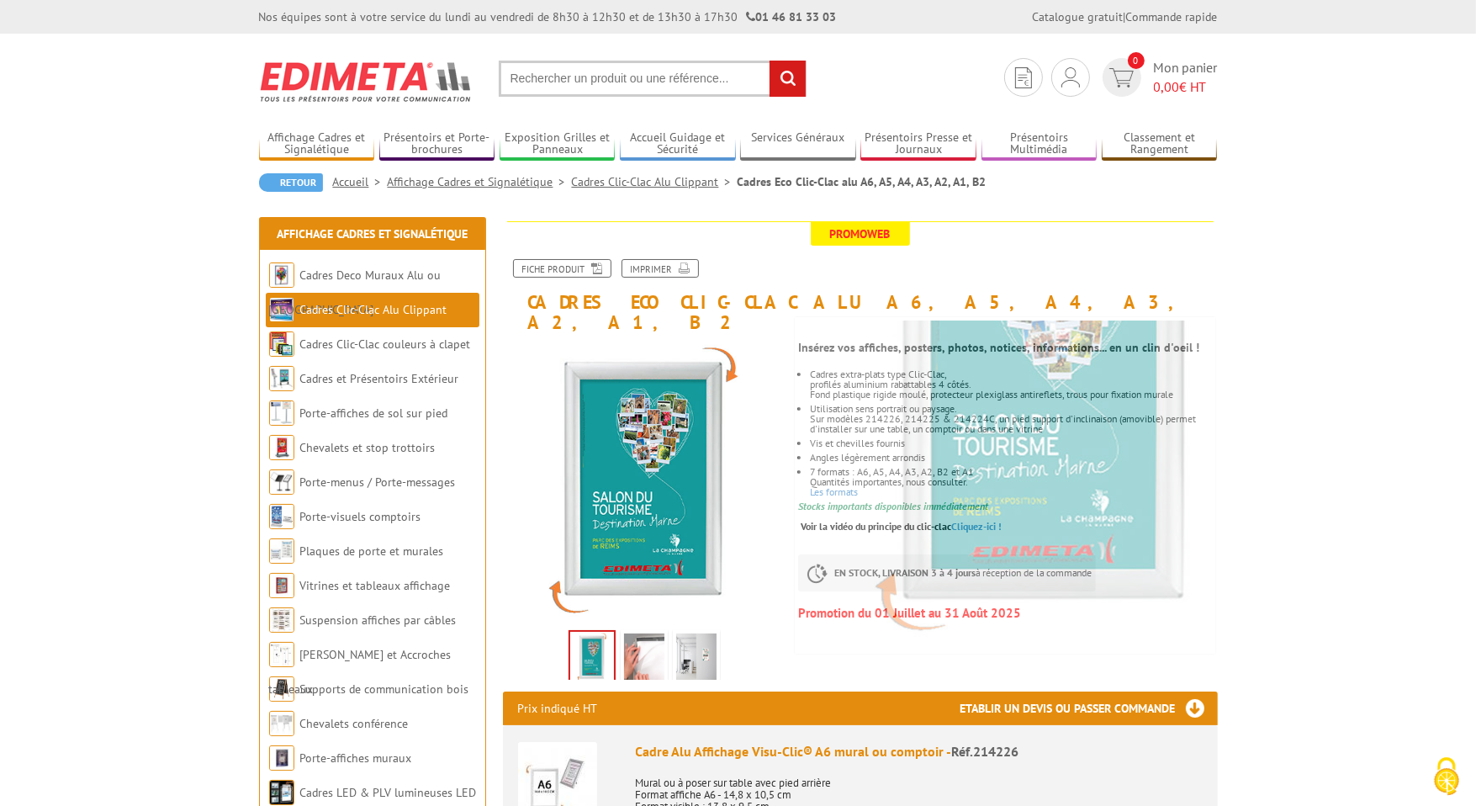
click at [586, 82] on input "text" at bounding box center [653, 79] width 308 height 36
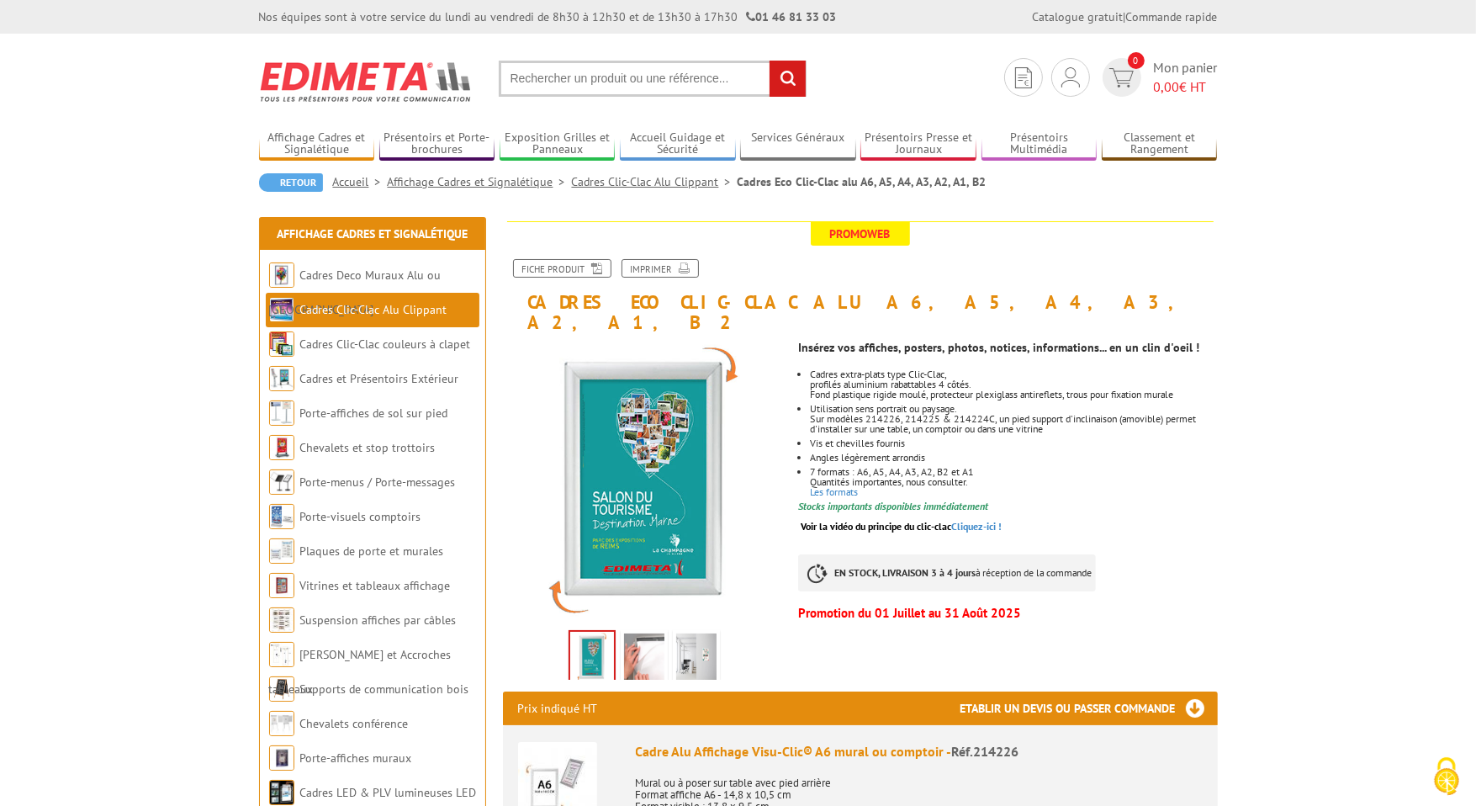
paste input "2240730"
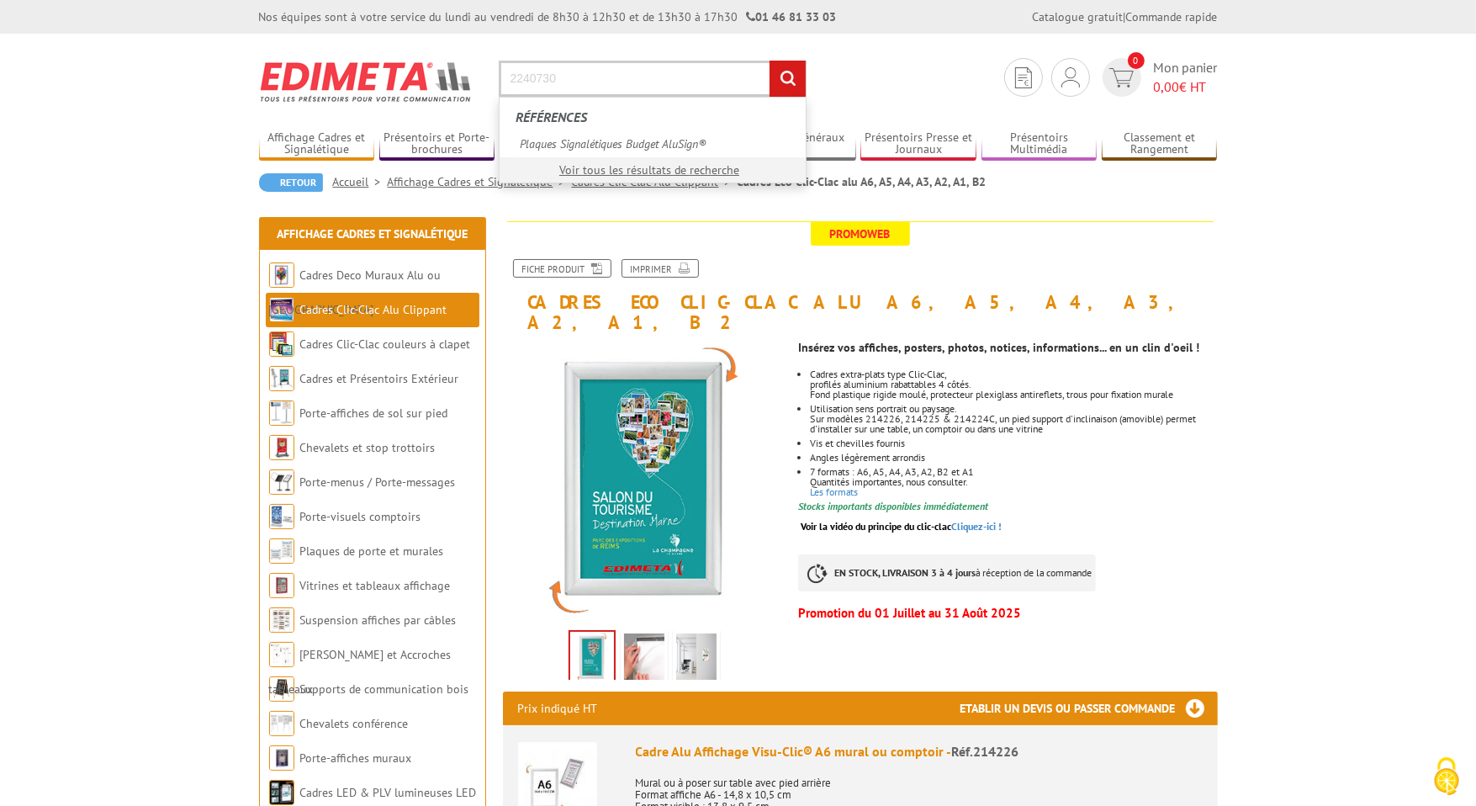
type input "2240730"
click at [770, 61] on input "rechercher" at bounding box center [788, 79] width 36 height 36
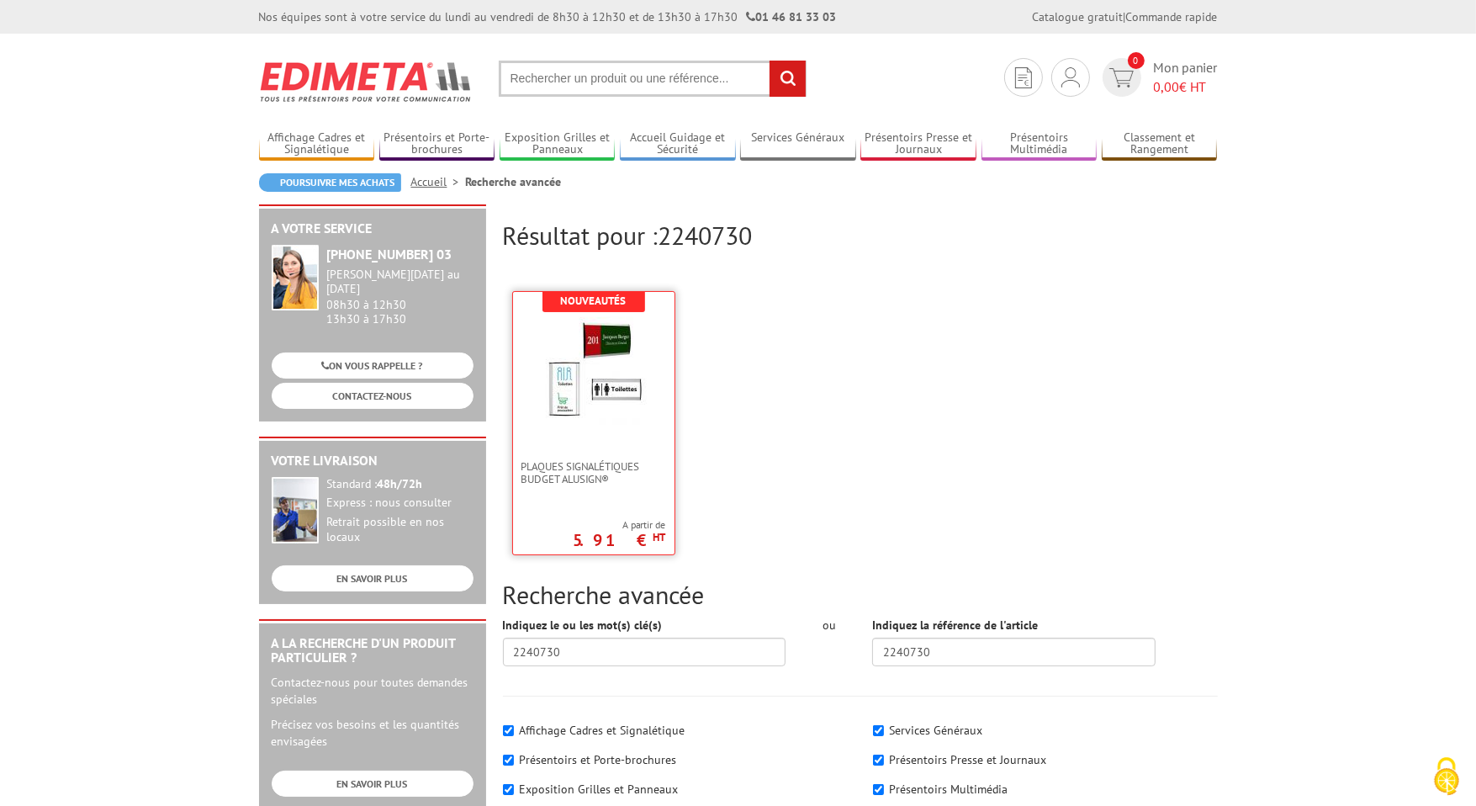
click at [582, 428] on link at bounding box center [594, 376] width 162 height 168
